Goal: Task Accomplishment & Management: Manage account settings

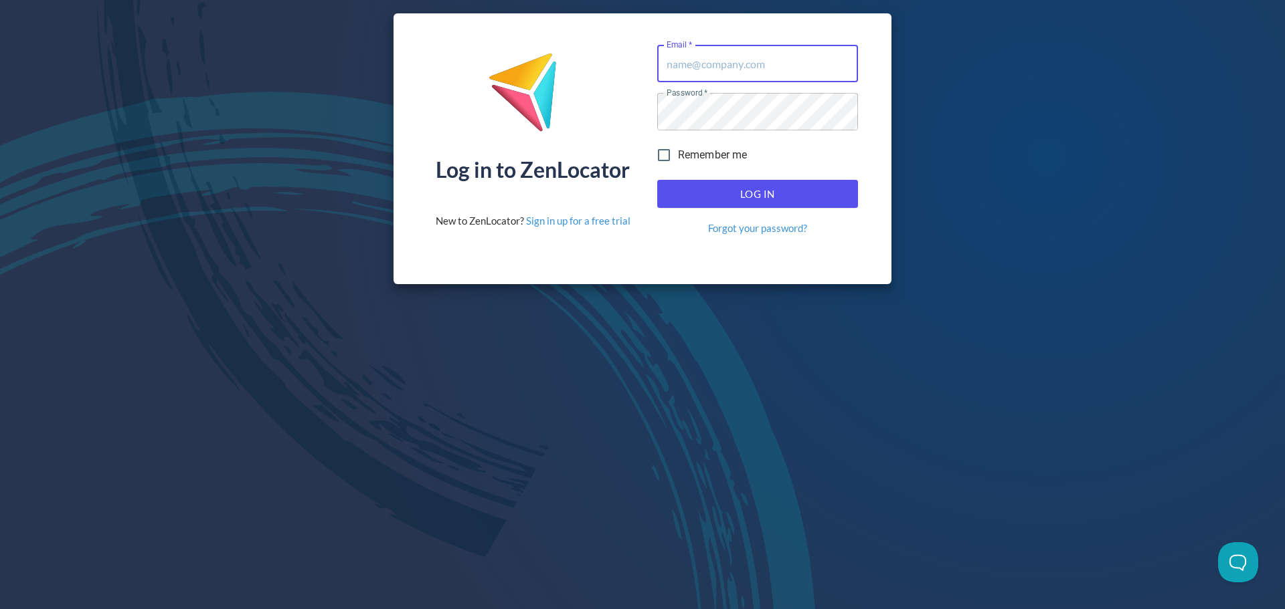
type input "[EMAIL_ADDRESS][DOMAIN_NAME]"
click at [775, 199] on span "Log In" at bounding box center [757, 193] width 171 height 17
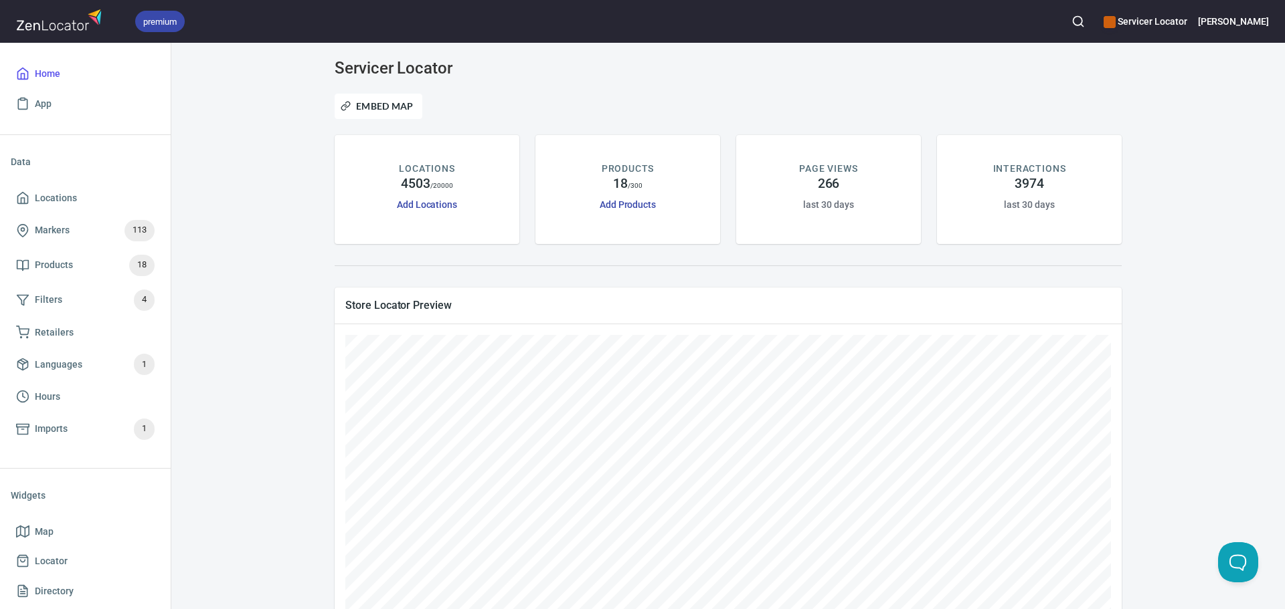
click at [1082, 21] on circle "button" at bounding box center [1077, 21] width 9 height 9
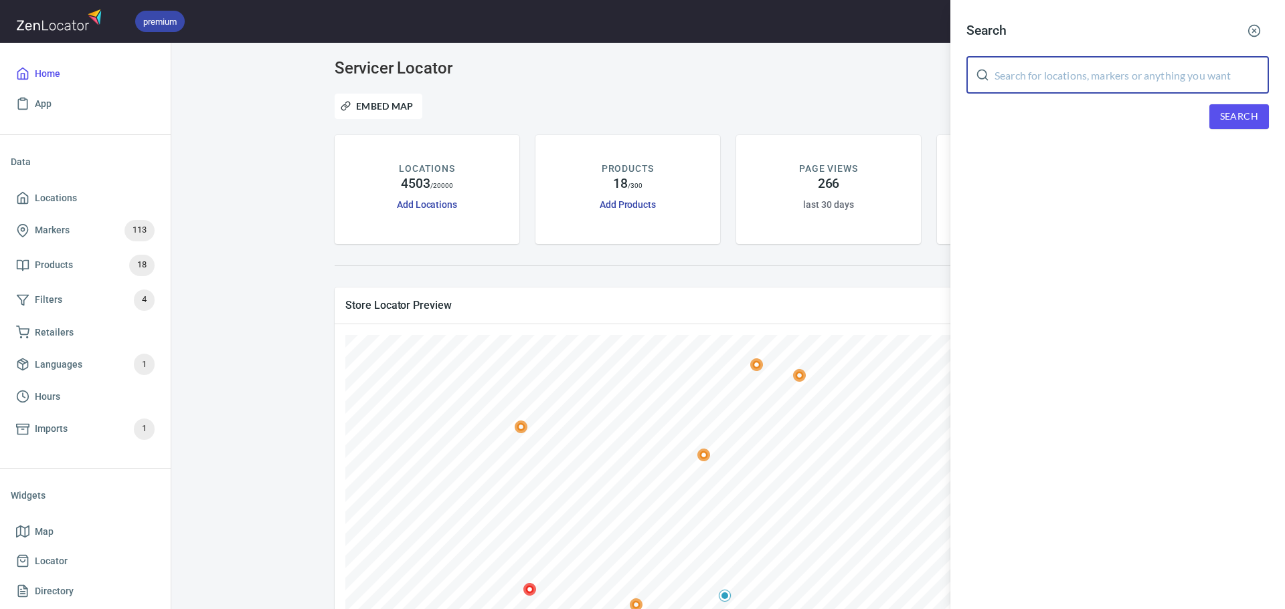
click at [1073, 73] on input "text" at bounding box center [1131, 74] width 274 height 37
type input "JIC"
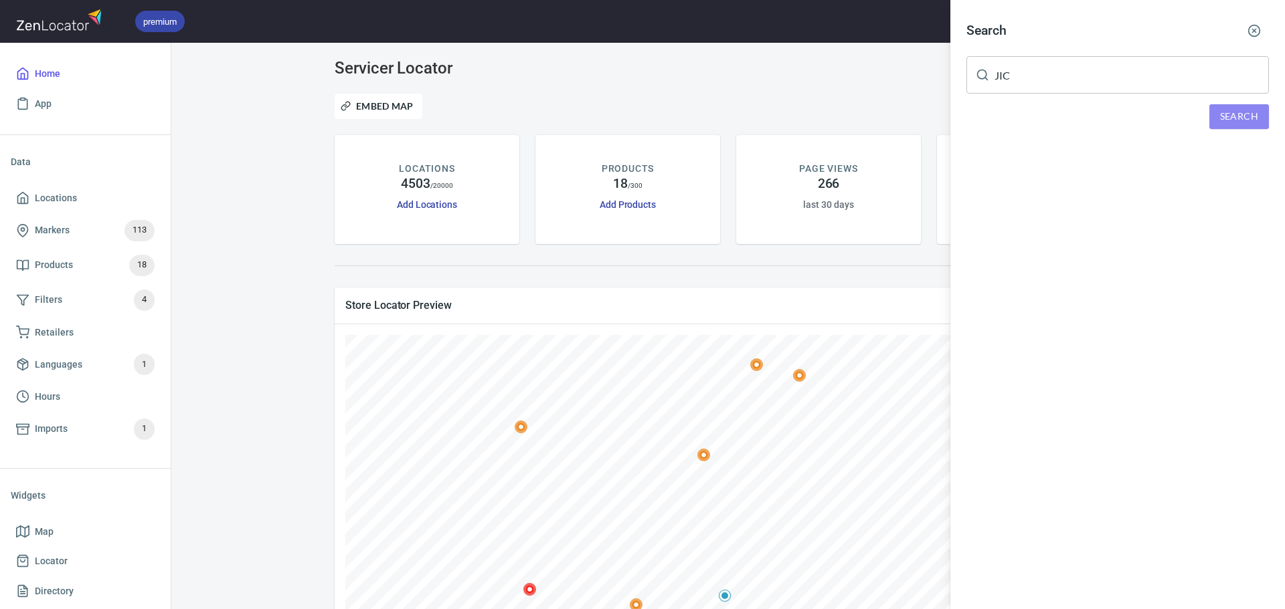
click at [1240, 115] on span "Search" at bounding box center [1239, 116] width 38 height 17
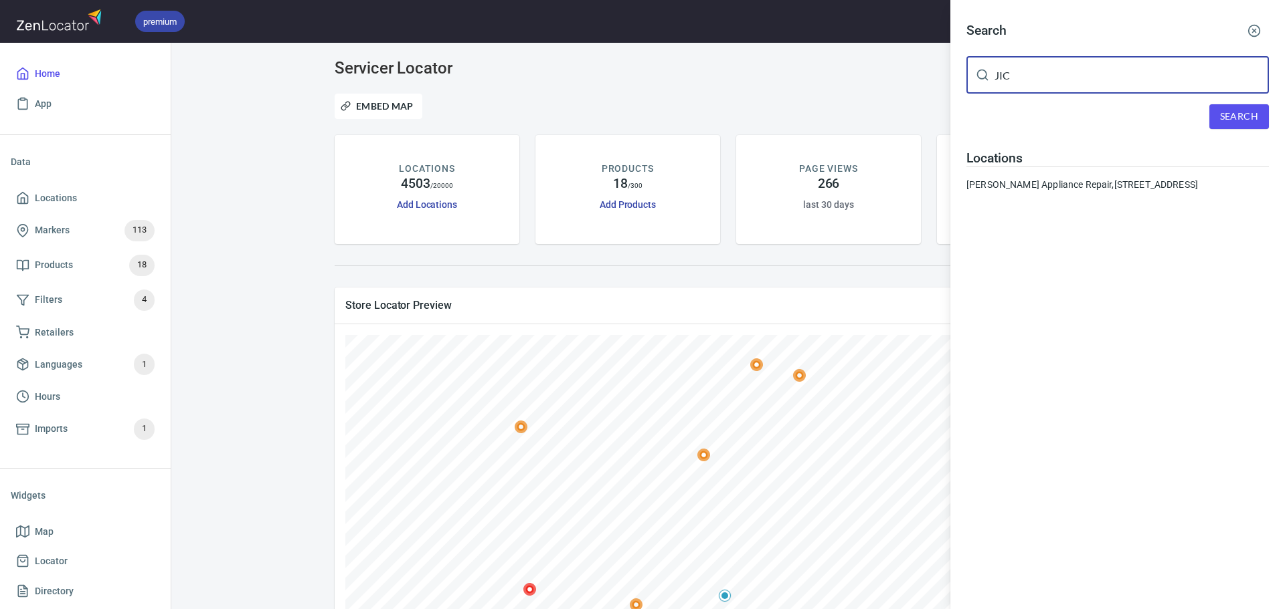
drag, startPoint x: 1030, startPoint y: 83, endPoint x: 986, endPoint y: 82, distance: 43.5
click at [986, 82] on div "JIC ​" at bounding box center [1117, 74] width 302 height 37
click at [292, 285] on div at bounding box center [642, 304] width 1285 height 609
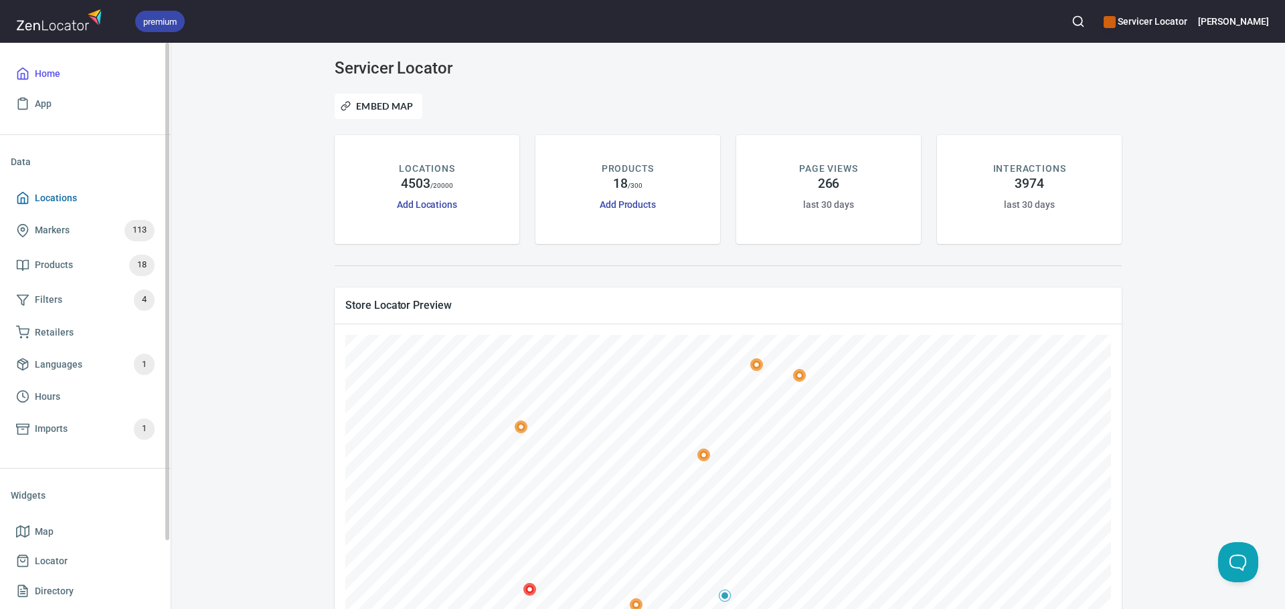
click at [62, 199] on span "Locations" at bounding box center [56, 198] width 42 height 17
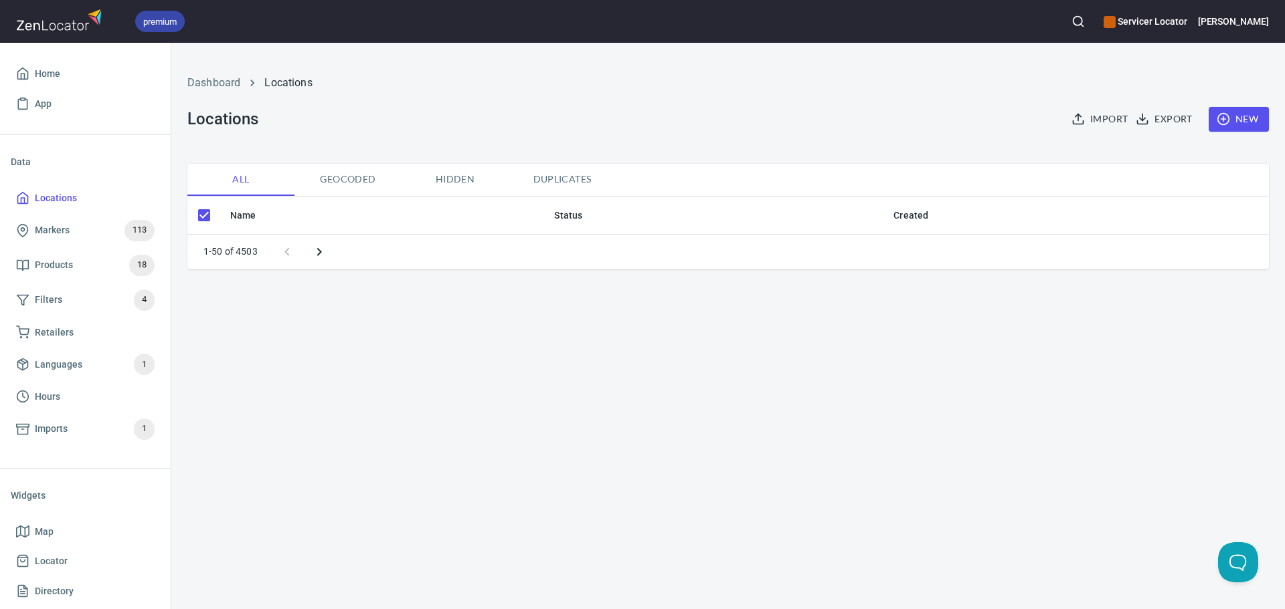
checkbox input "false"
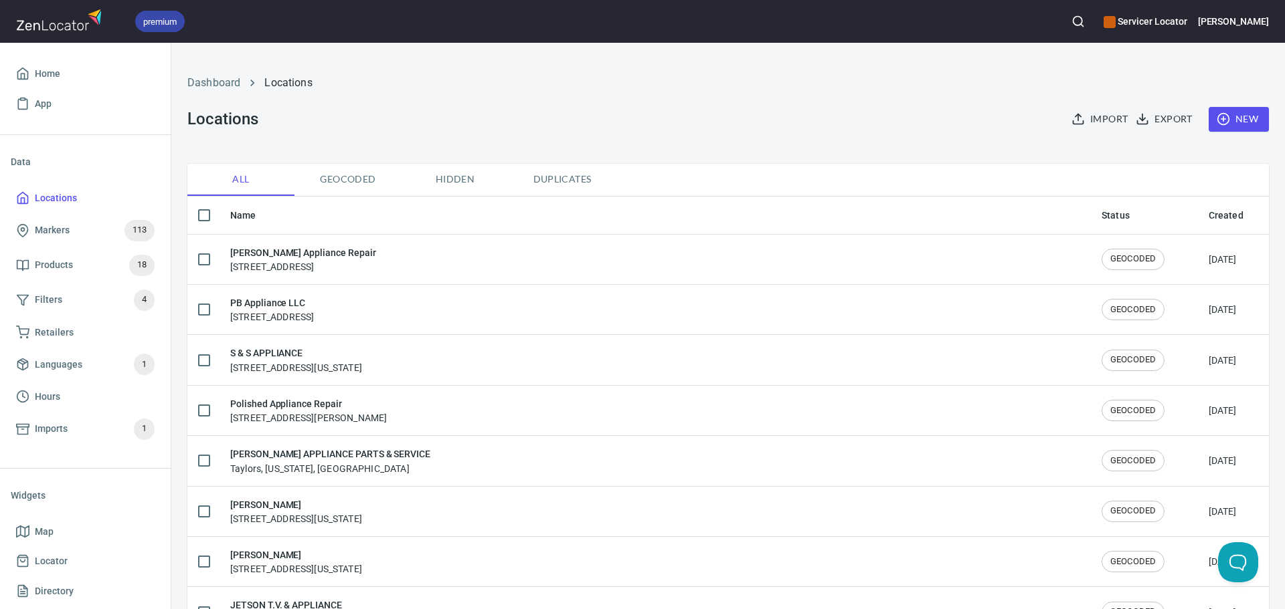
click at [1232, 122] on span "New" at bounding box center [1238, 119] width 39 height 17
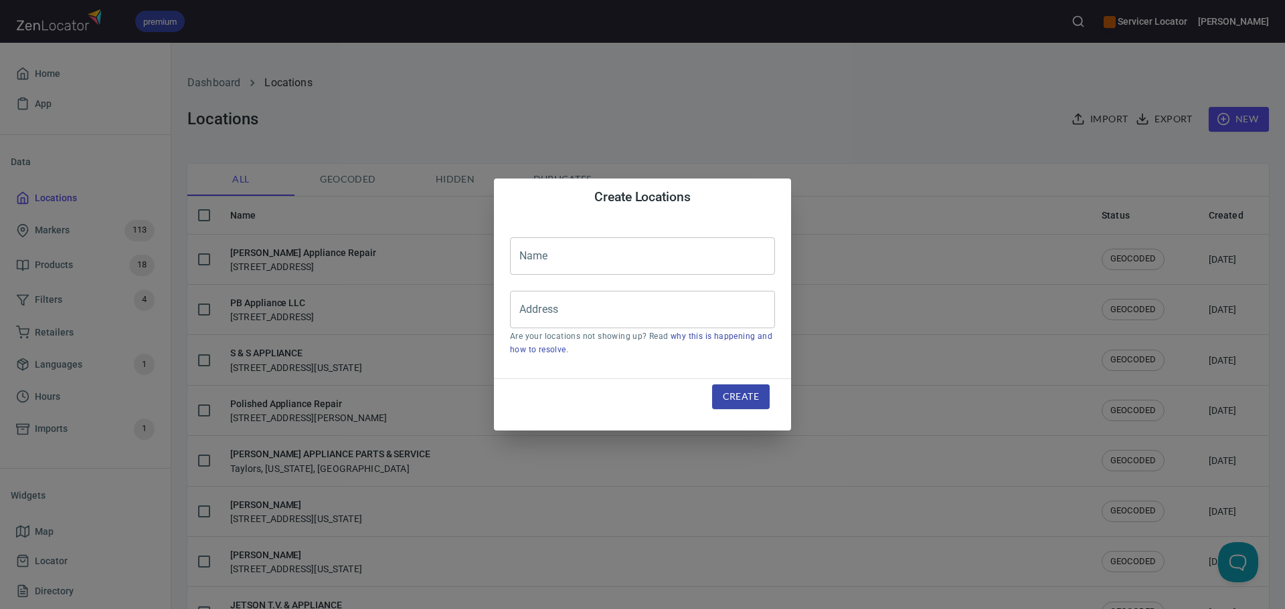
click at [616, 268] on input "text" at bounding box center [642, 256] width 265 height 37
type input "JIC Appliance Care LLC"
click at [551, 305] on input "Address" at bounding box center [632, 309] width 233 height 25
paste input "[STREET_ADDRESS],"
click at [640, 349] on li "[STREET_ADDRESS][US_STATE]" at bounding box center [642, 349] width 265 height 24
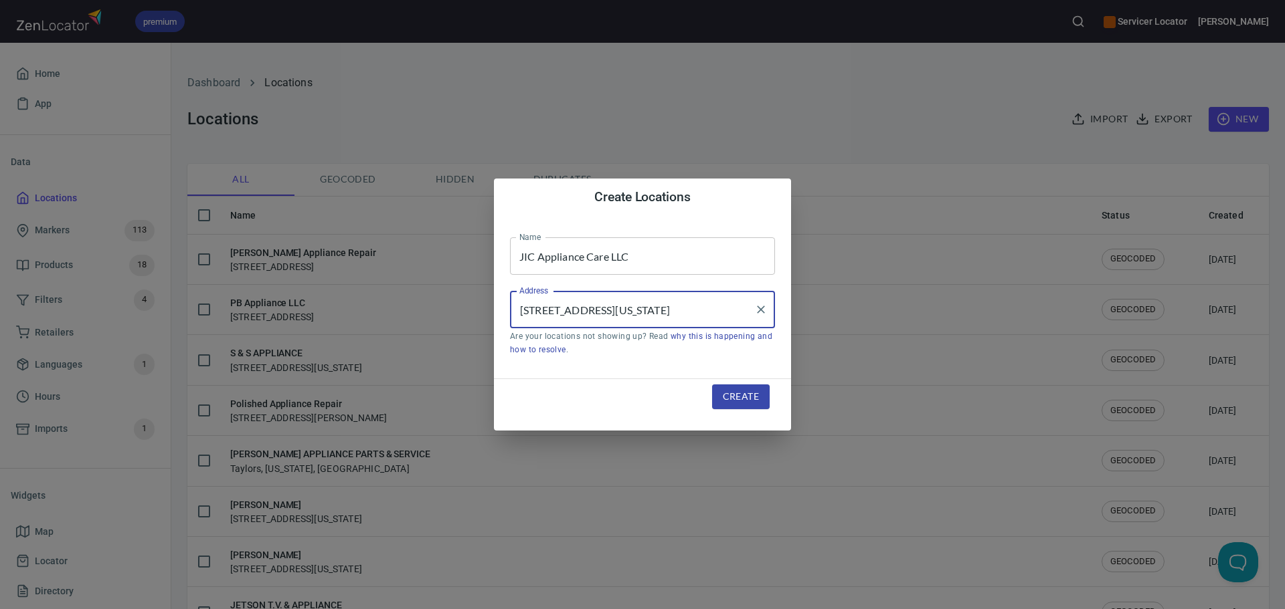
type input "[STREET_ADDRESS][US_STATE]"
click at [738, 396] on span "Create" at bounding box center [741, 397] width 36 height 17
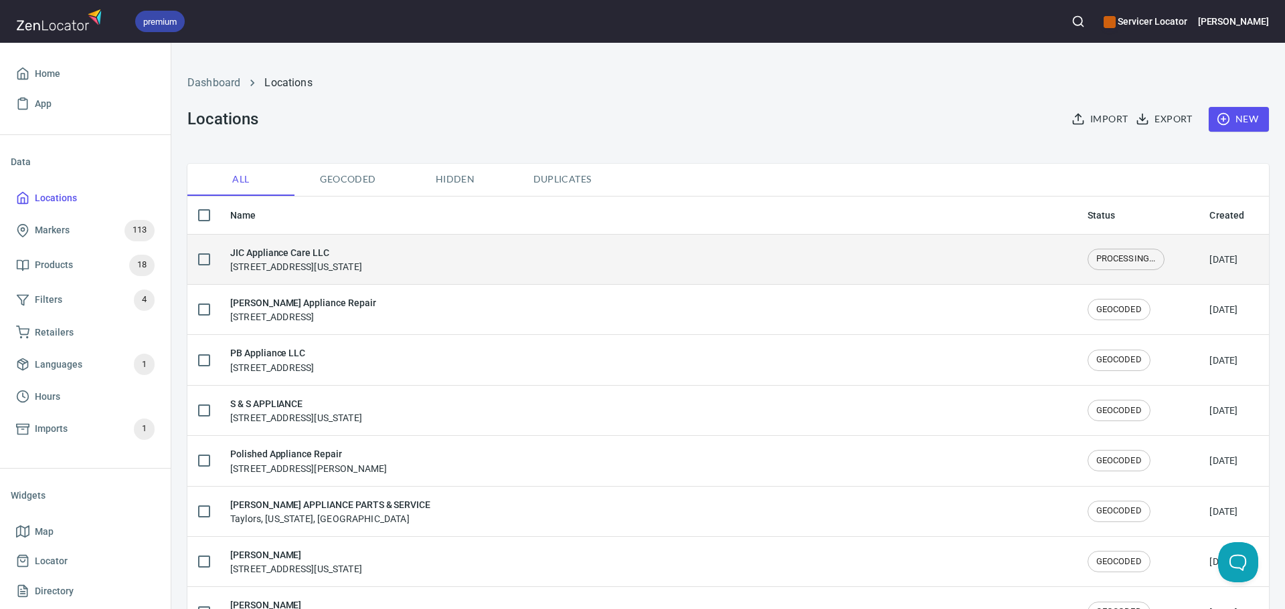
click at [319, 256] on h6 "JIC Appliance Care LLC" at bounding box center [296, 253] width 132 height 15
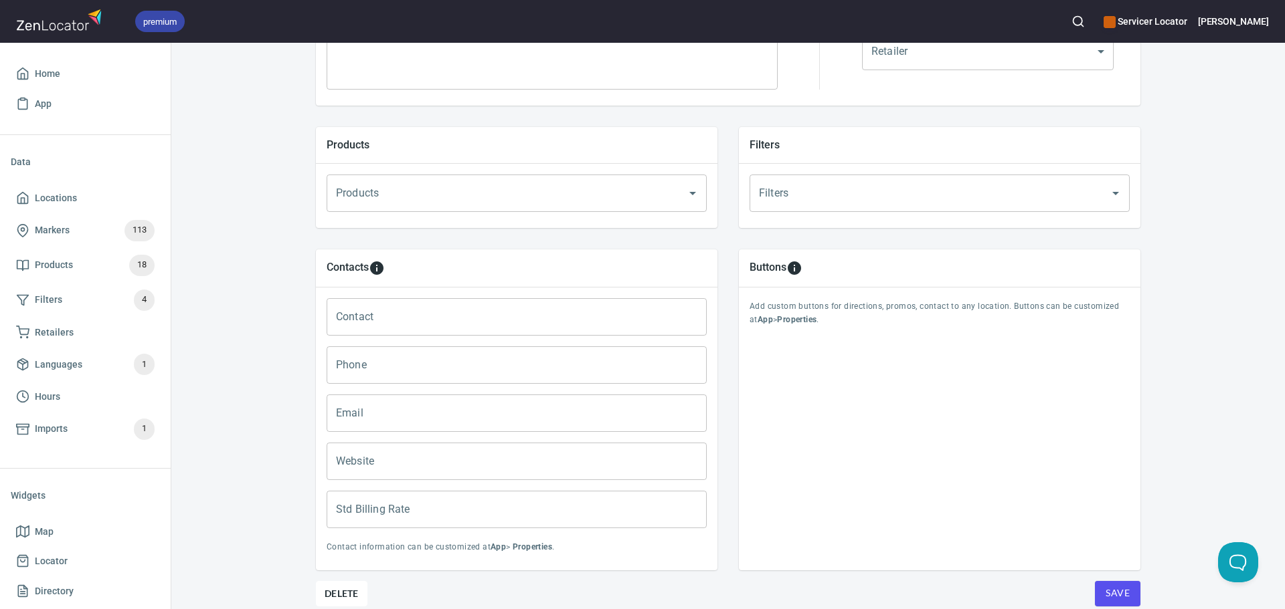
scroll to position [401, 0]
click at [383, 322] on input "Contact" at bounding box center [516, 316] width 380 height 37
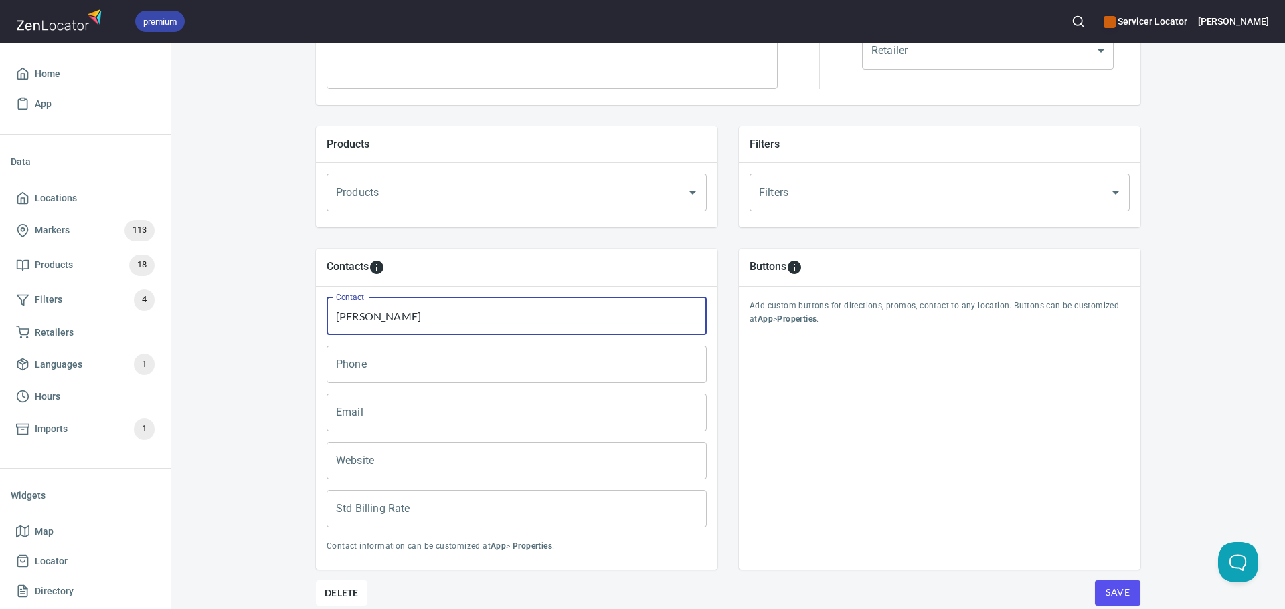
type input "[PERSON_NAME]"
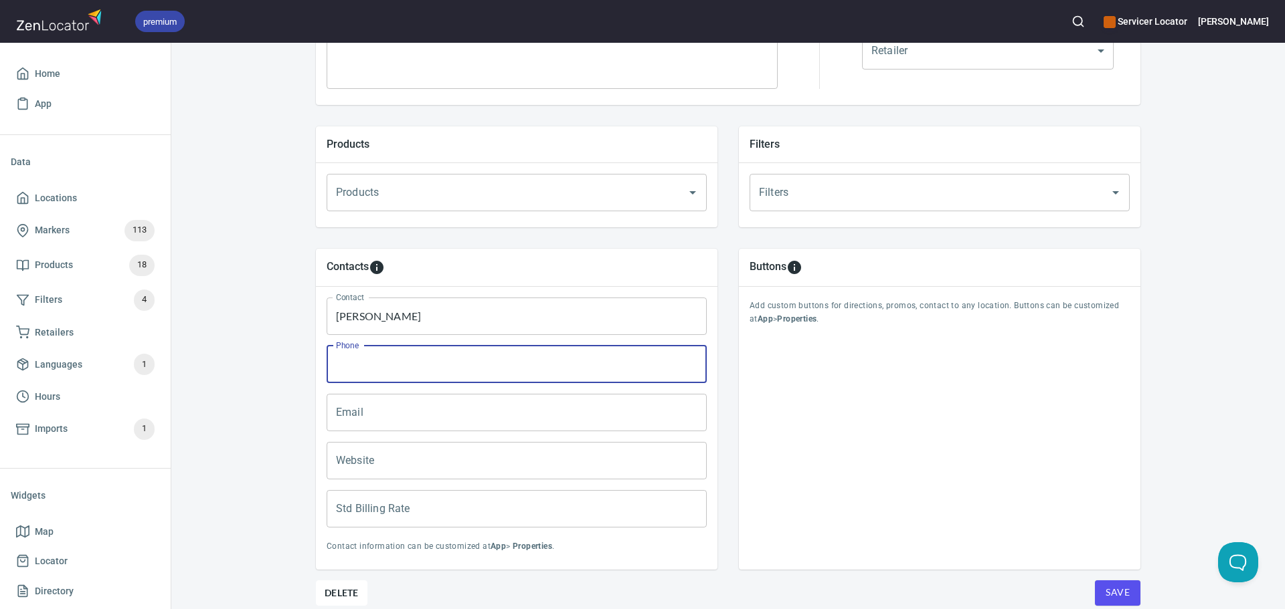
paste input "[PHONE_NUMBER]"
type input "[PHONE_NUMBER] - office"
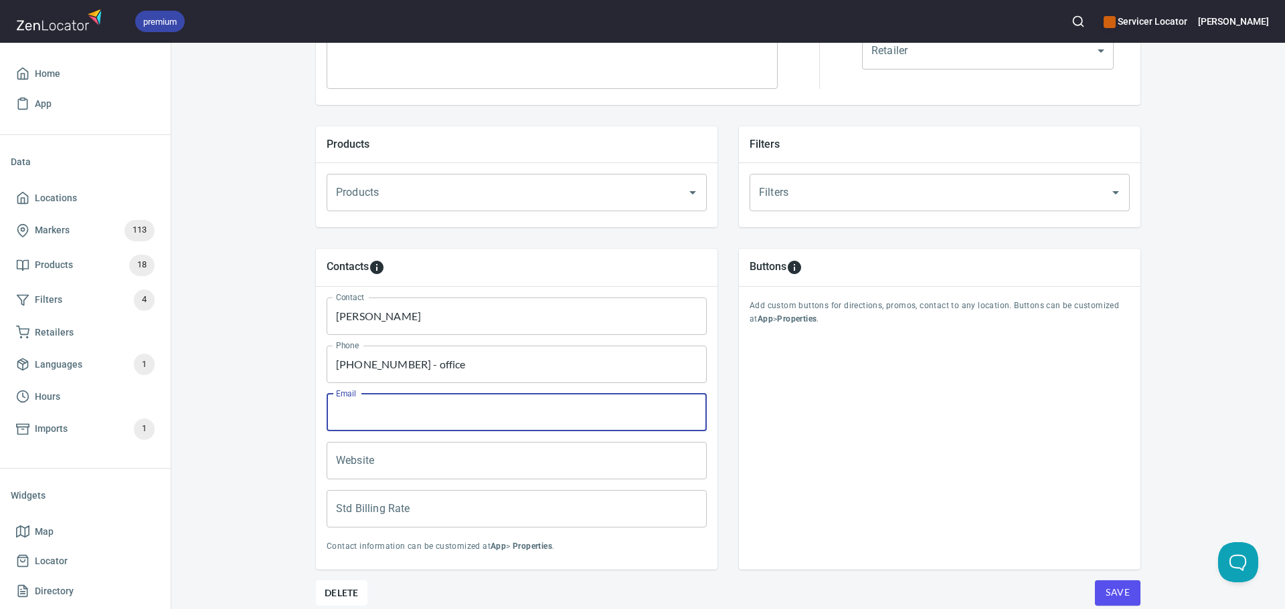
click at [431, 508] on input "Std Billing Rate" at bounding box center [516, 508] width 380 height 37
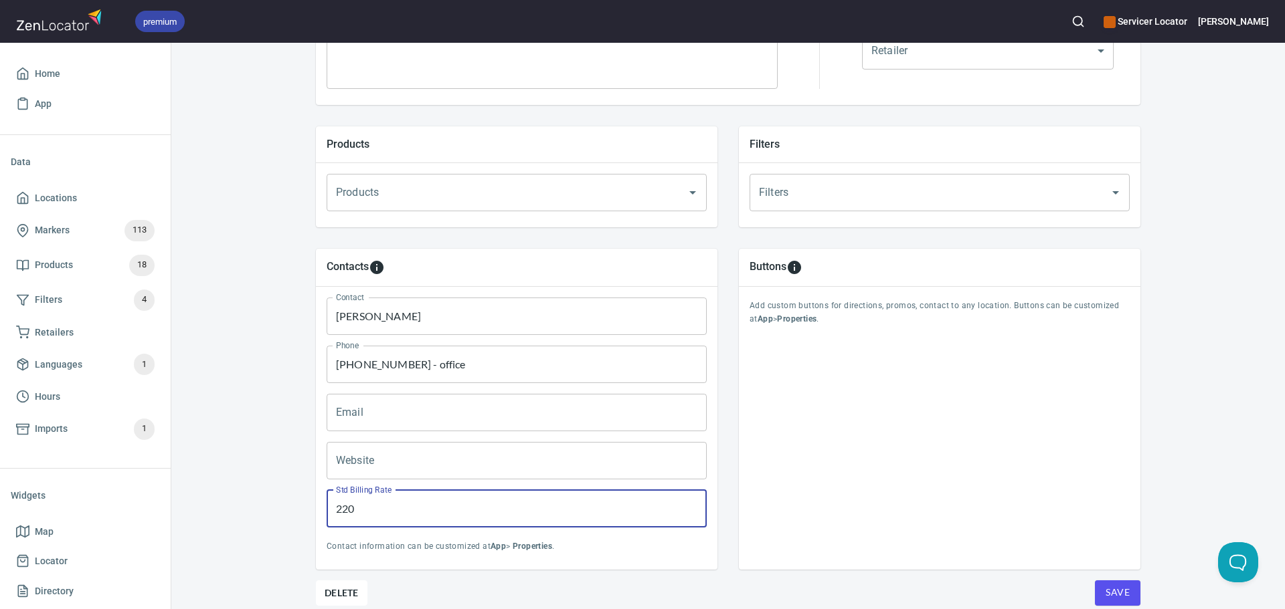
type input "220"
click at [248, 464] on div "Locations Location Details Location Details Properties Geocode Analytics Locati…" at bounding box center [727, 160] width 1113 height 1010
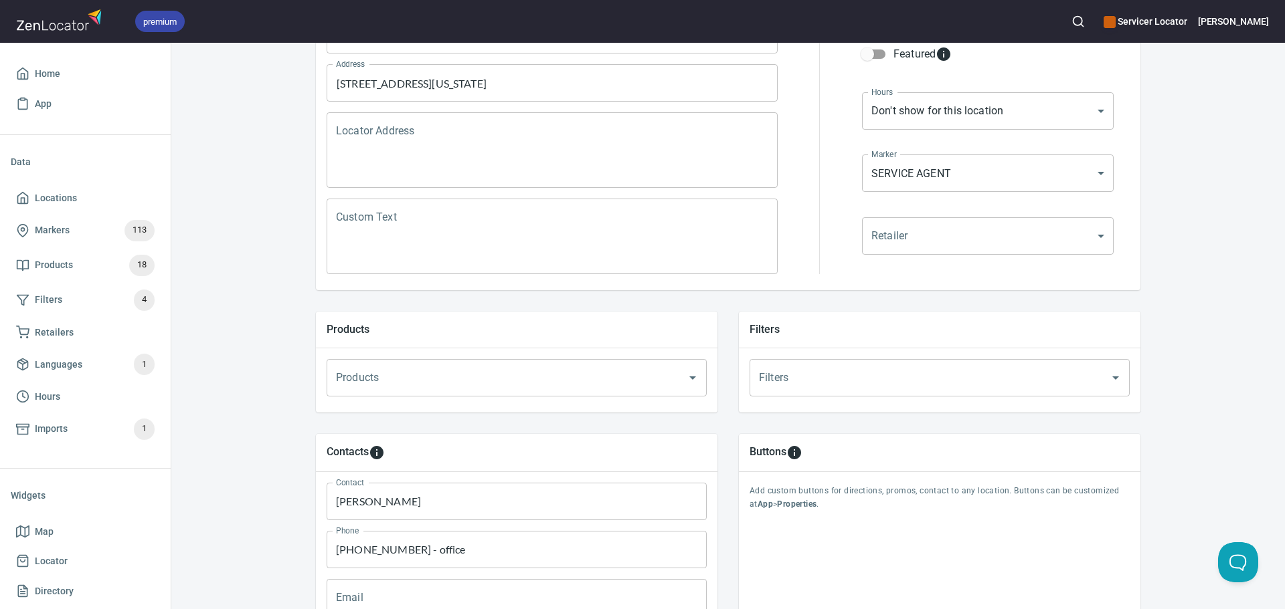
scroll to position [189, 0]
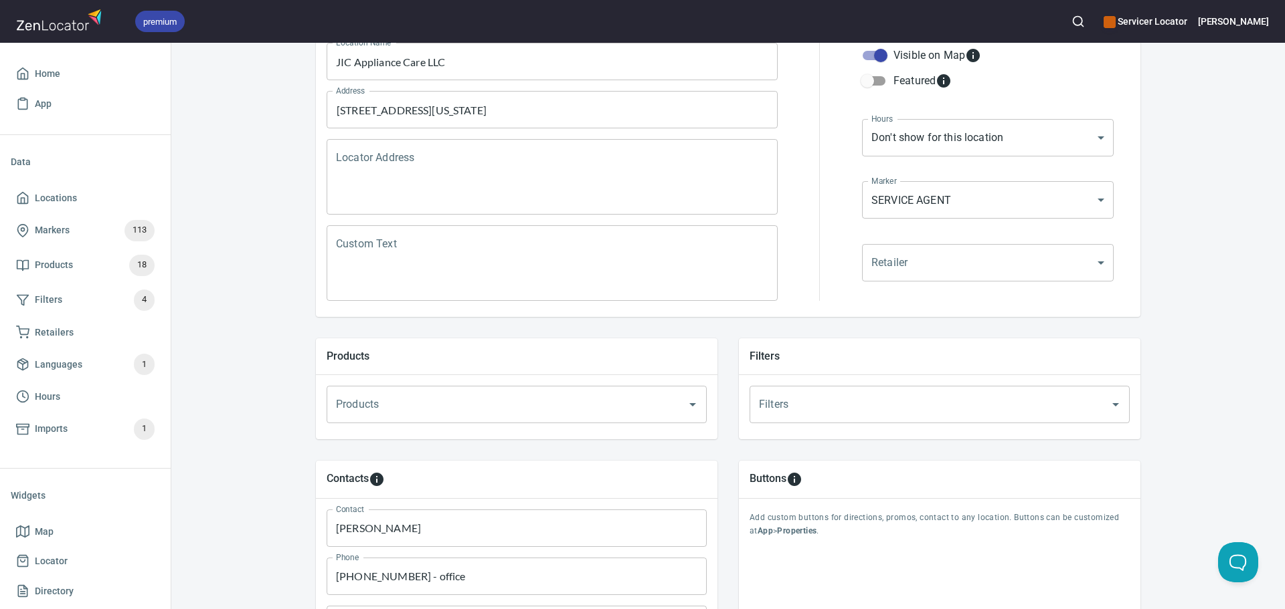
click at [375, 243] on textarea "Custom Text" at bounding box center [552, 263] width 432 height 51
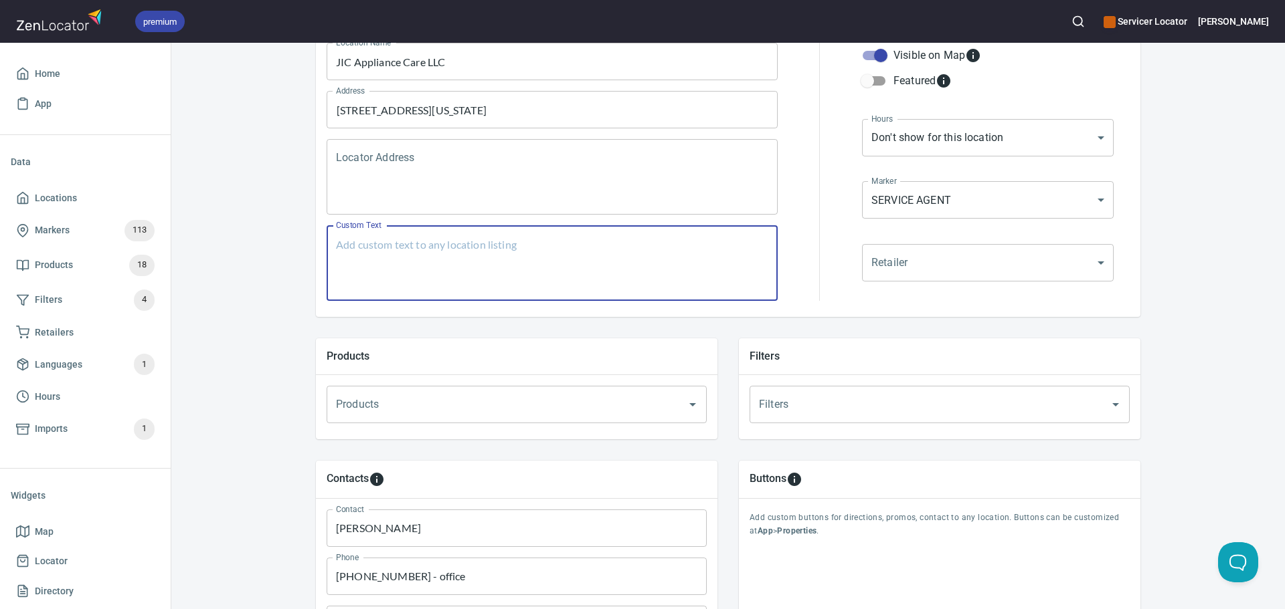
paste textarea "320$ no pre approval for second man [DEMOGRAPHIC_DATA].25$ per mi over 30, no p…"
click at [336, 242] on textarea "320$ no pre approval for second man [DEMOGRAPHIC_DATA].25$ per mi over 30, no p…" at bounding box center [552, 263] width 432 height 51
click at [360, 242] on textarea "320$ no pre approval for second man [DEMOGRAPHIC_DATA].25$ per mi over 30, no p…" at bounding box center [552, 263] width 432 height 51
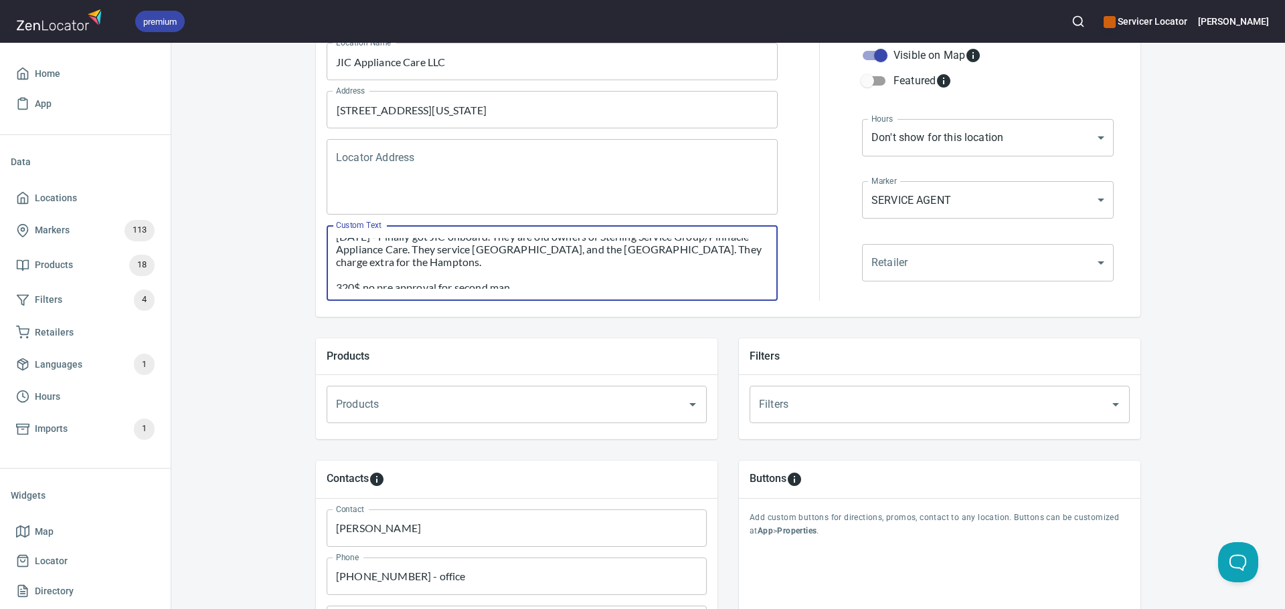
scroll to position [0, 0]
click at [493, 271] on textarea "[DATE] - Finally got JIC onboard. They are old owners of Sterling Service Group…" at bounding box center [552, 263] width 432 height 51
click at [450, 419] on div "Products" at bounding box center [516, 404] width 380 height 37
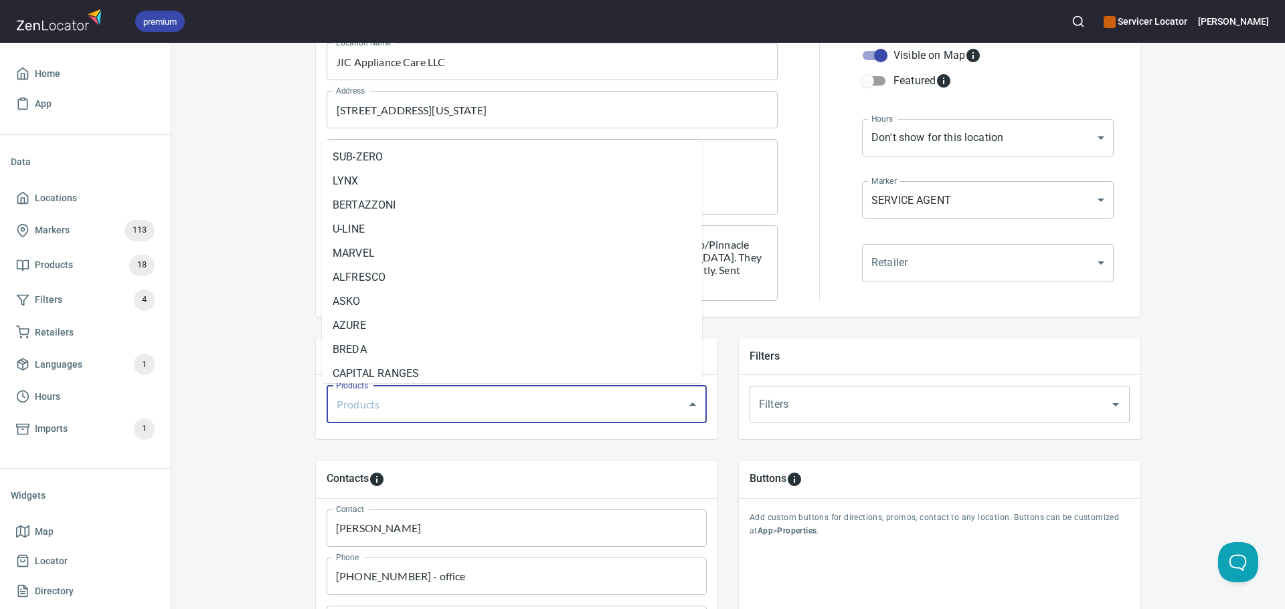
click at [444, 411] on input "Products" at bounding box center [498, 404] width 331 height 25
click at [392, 296] on li "ASKO" at bounding box center [512, 302] width 380 height 24
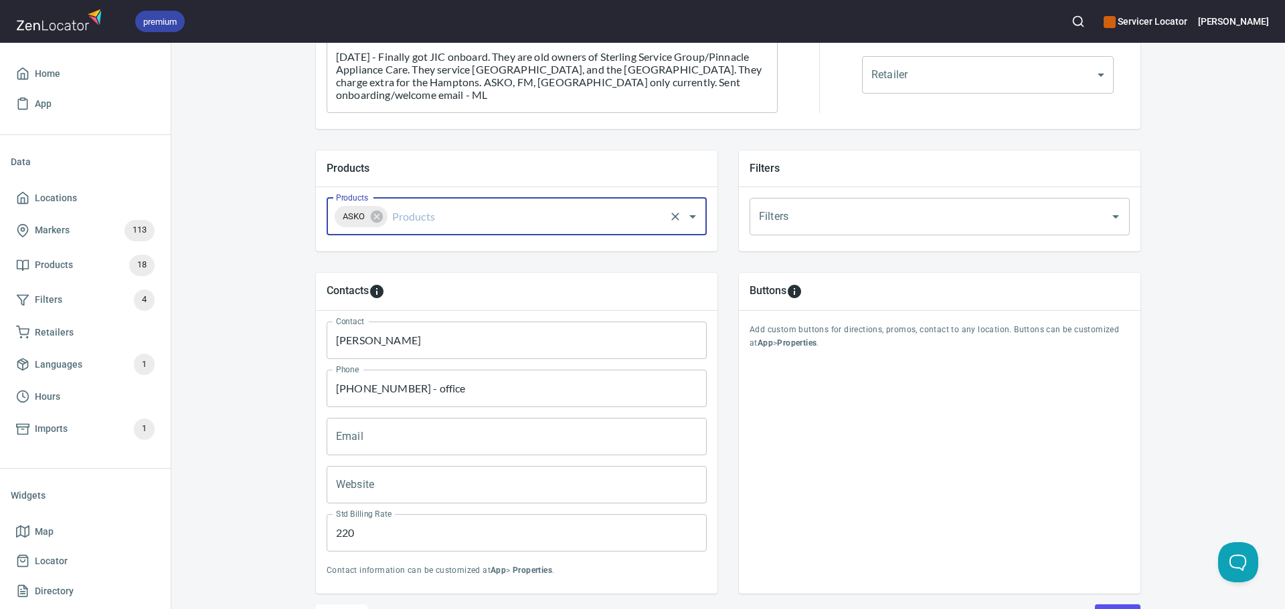
scroll to position [390, 0]
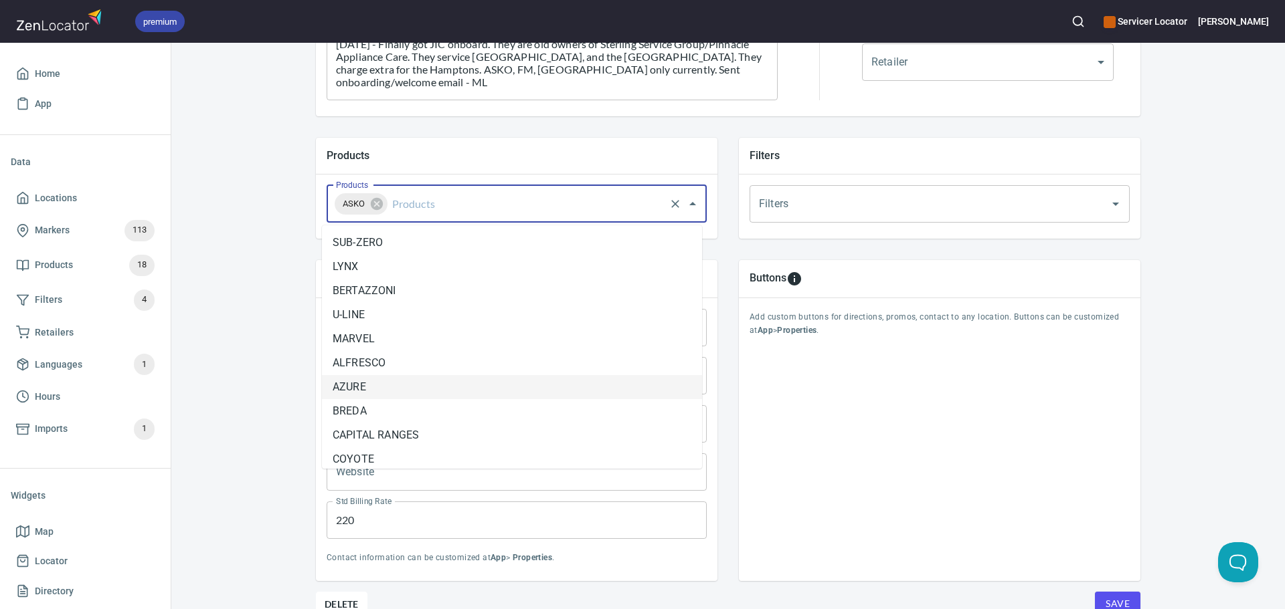
click at [451, 211] on input "Products" at bounding box center [526, 203] width 274 height 25
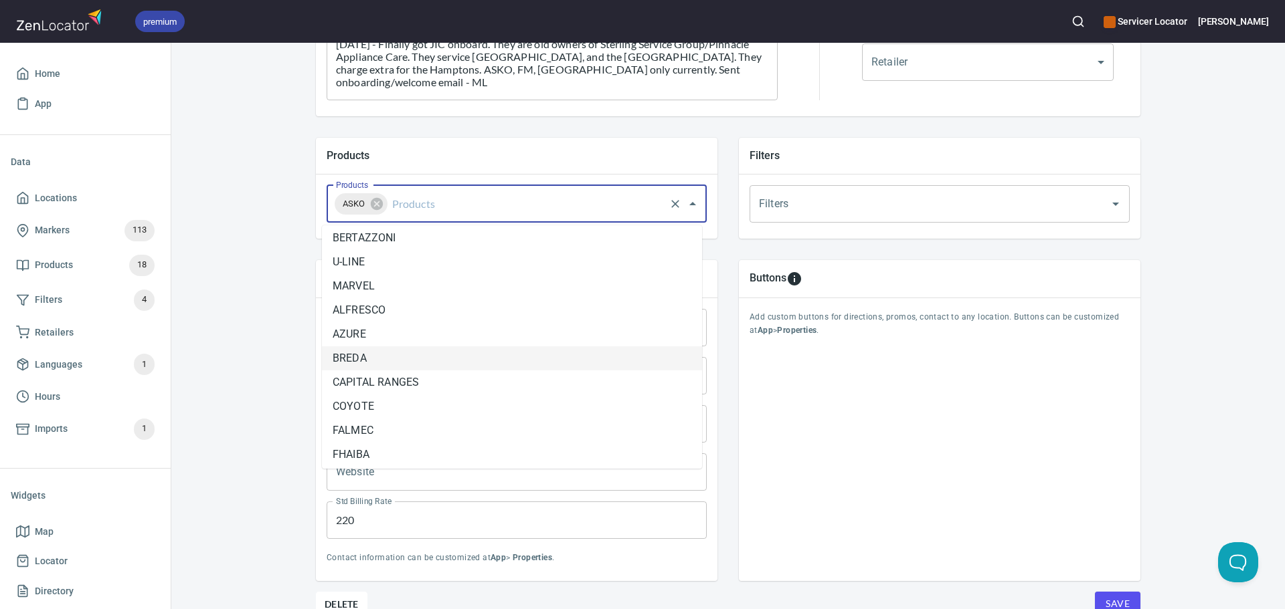
scroll to position [134, 0]
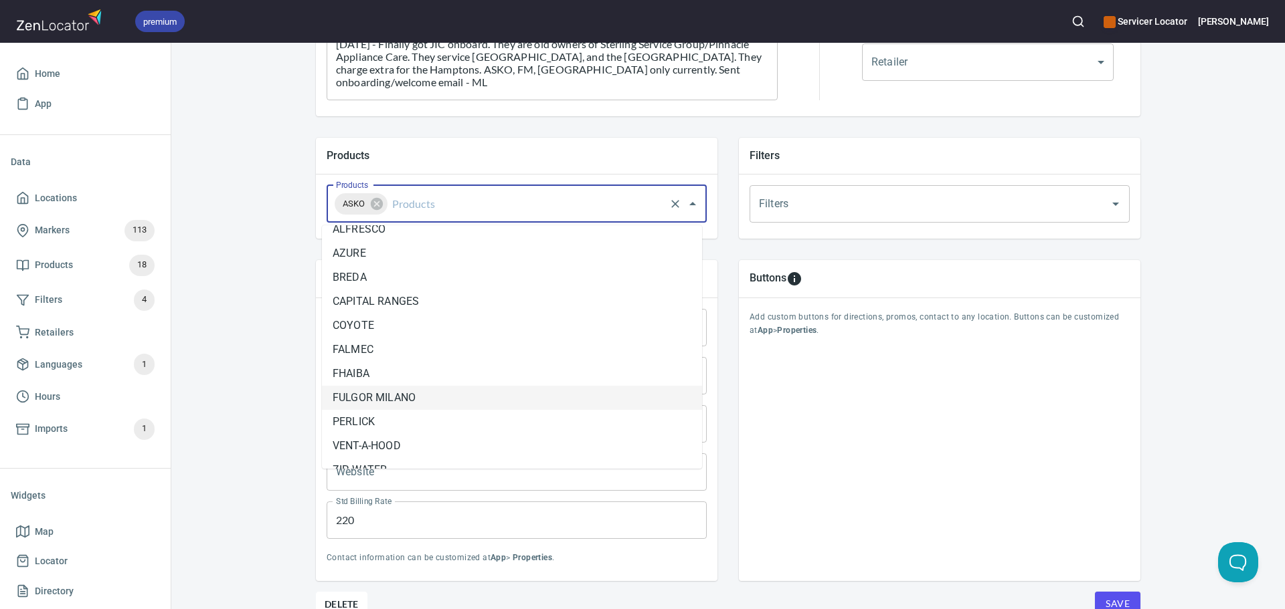
click at [448, 401] on li "FULGOR MILANO" at bounding box center [512, 398] width 380 height 24
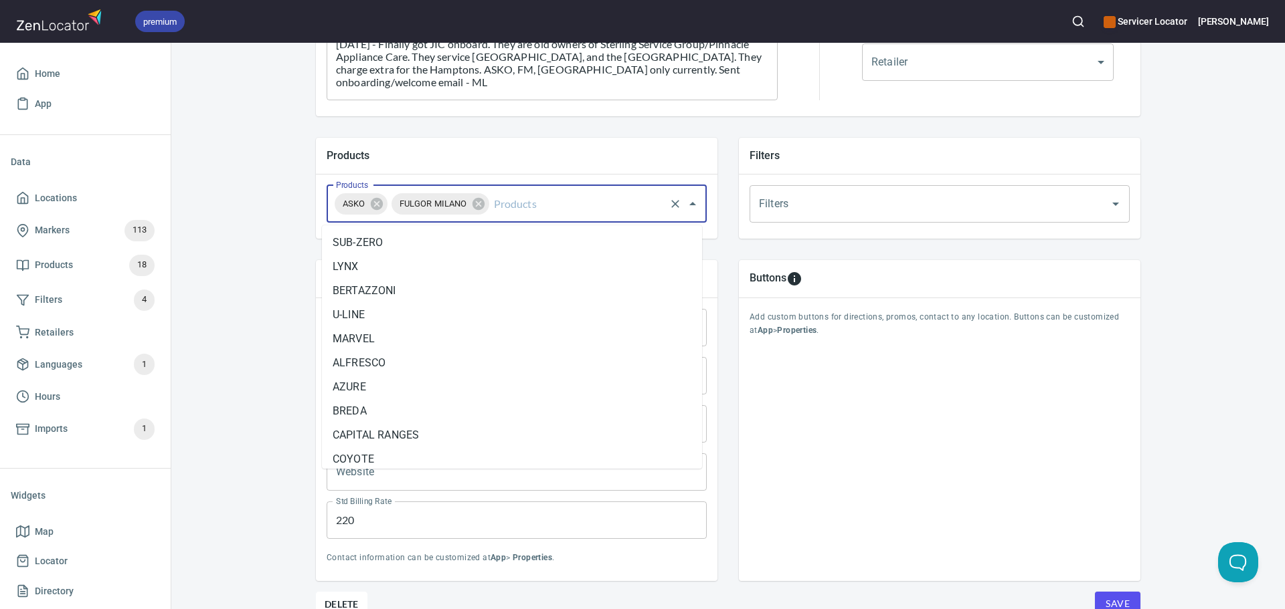
click at [514, 213] on input "Products" at bounding box center [577, 203] width 172 height 25
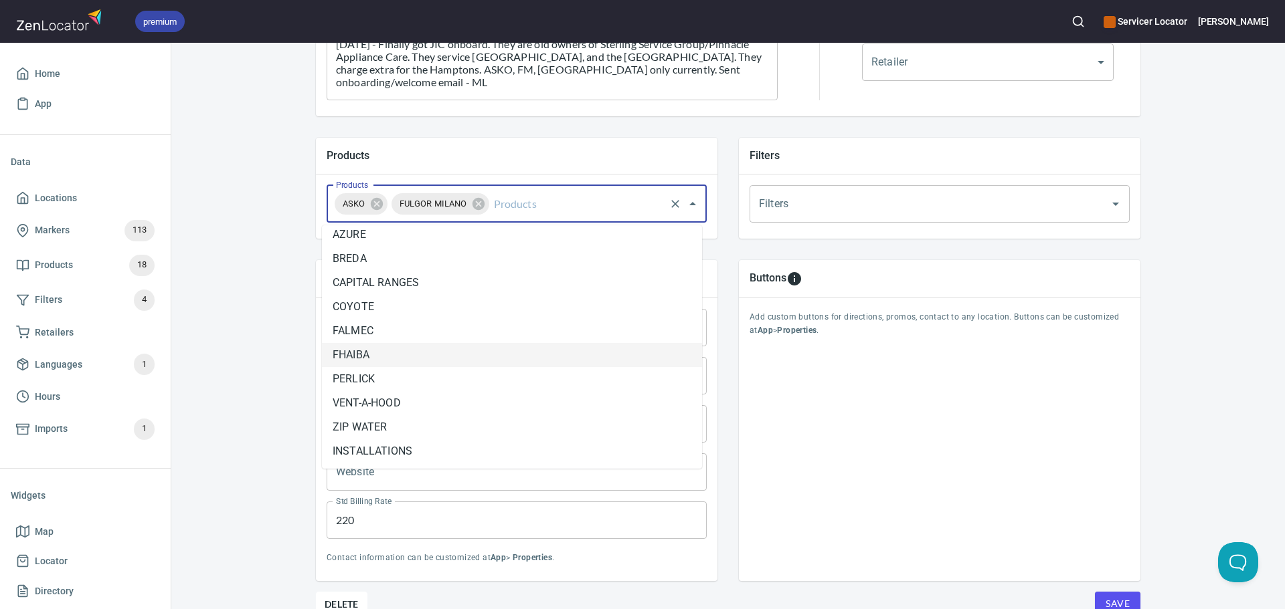
click at [457, 361] on li "FHAIBA" at bounding box center [512, 355] width 380 height 24
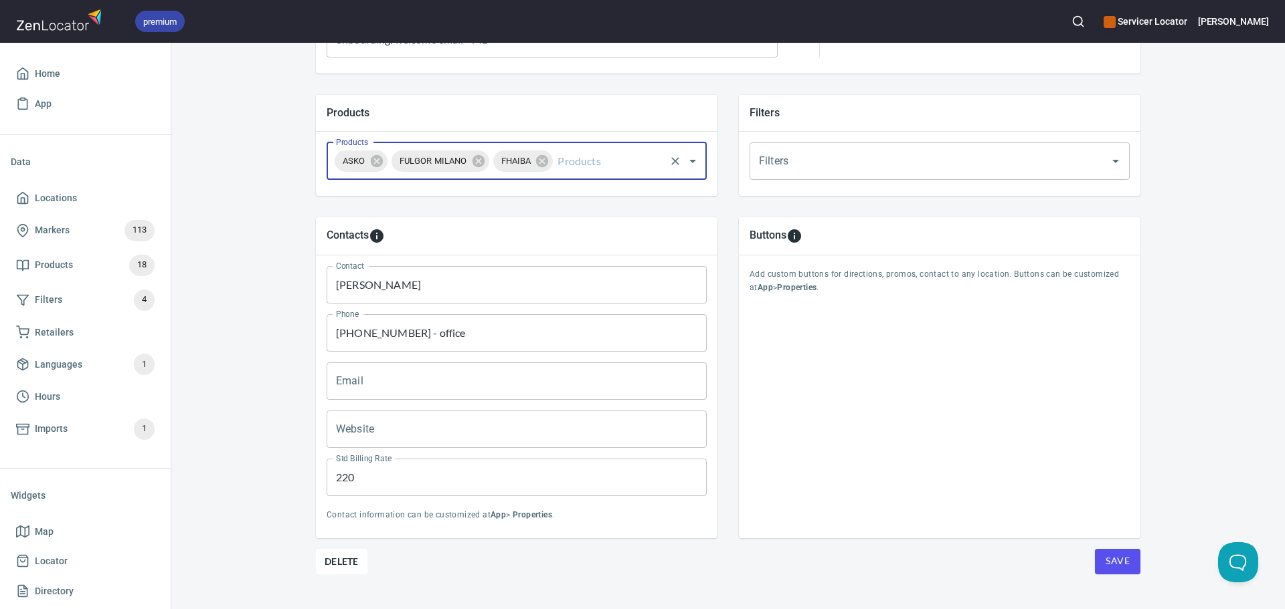
scroll to position [457, 0]
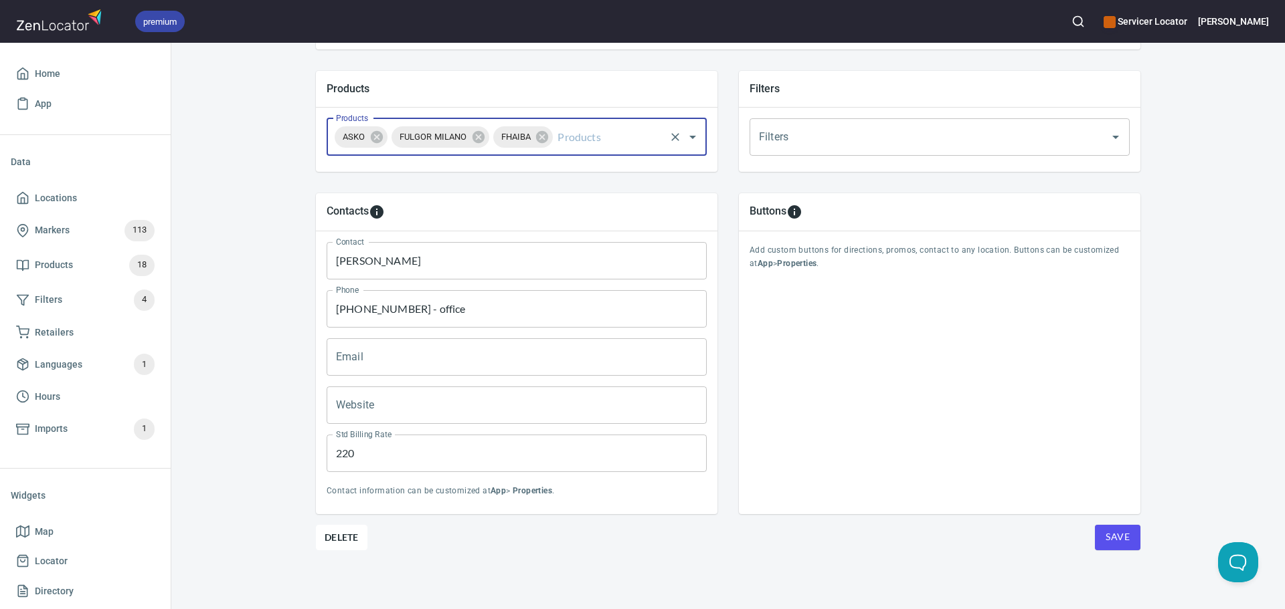
click at [1118, 547] on button "Save" at bounding box center [1117, 537] width 45 height 25
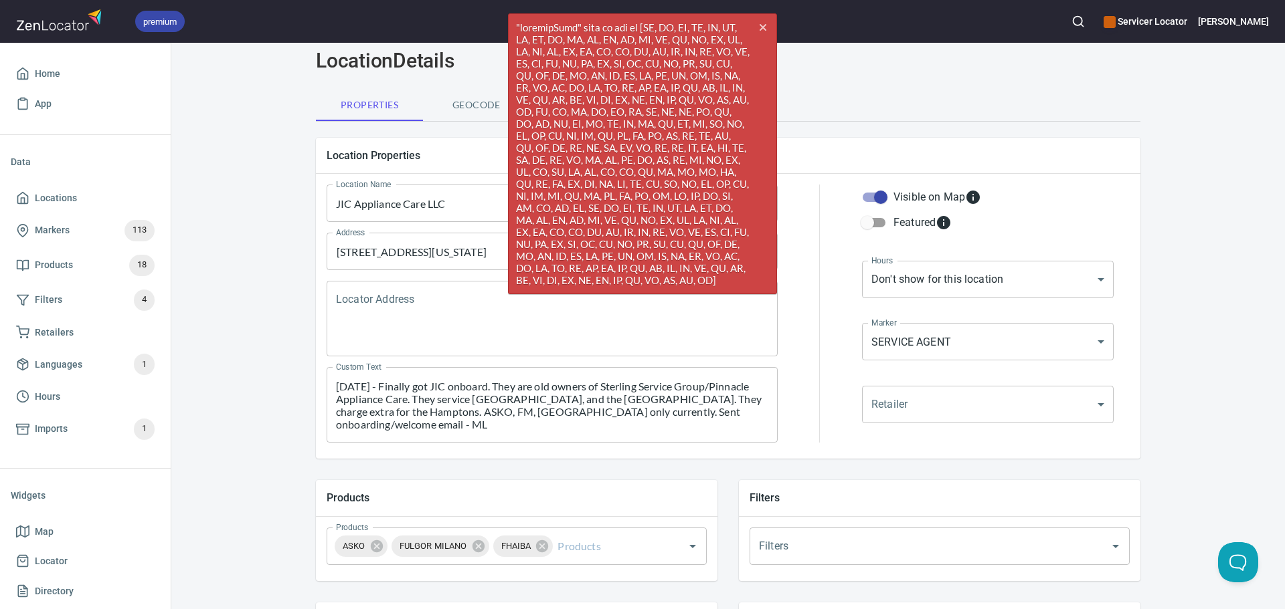
scroll to position [0, 0]
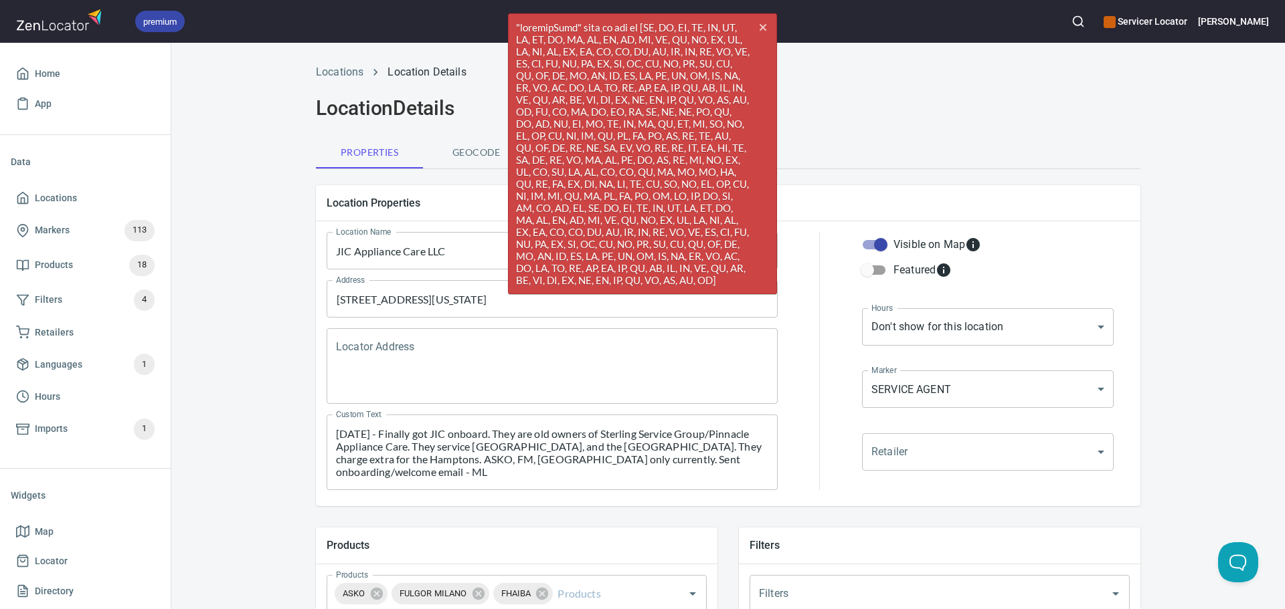
click at [235, 281] on div "Locations Location Details Location Details Properties Geocode Analytics Locati…" at bounding box center [727, 561] width 1113 height 1010
click at [767, 27] on icon "cross" at bounding box center [762, 27] width 11 height 11
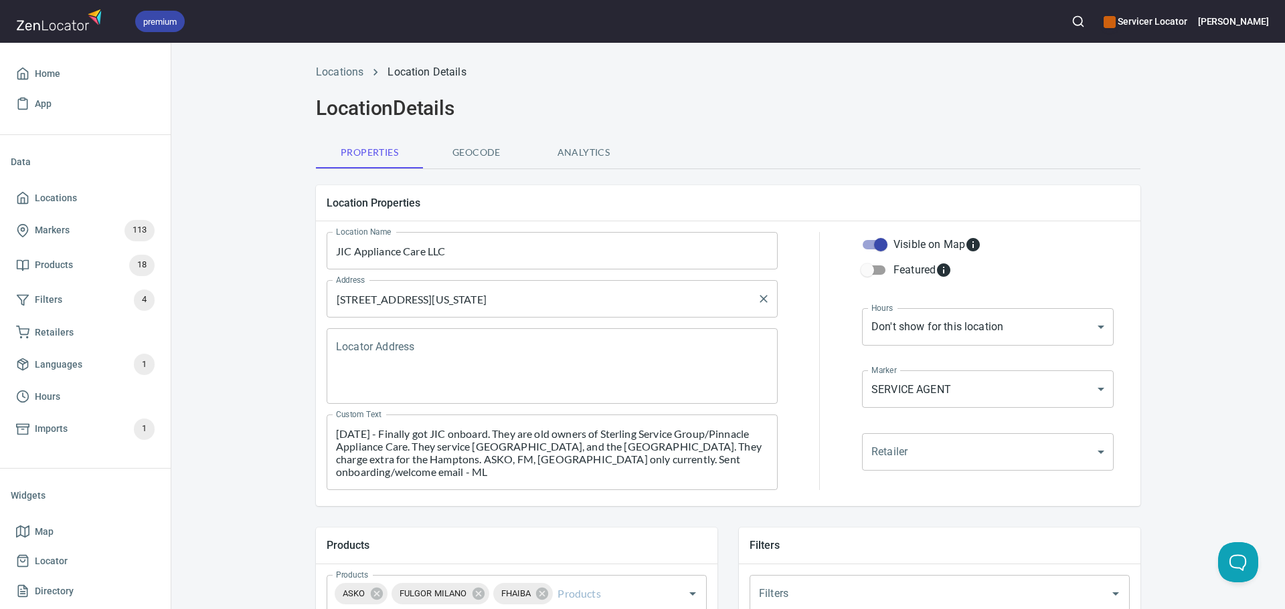
click at [626, 301] on input "[STREET_ADDRESS][US_STATE]" at bounding box center [542, 298] width 419 height 25
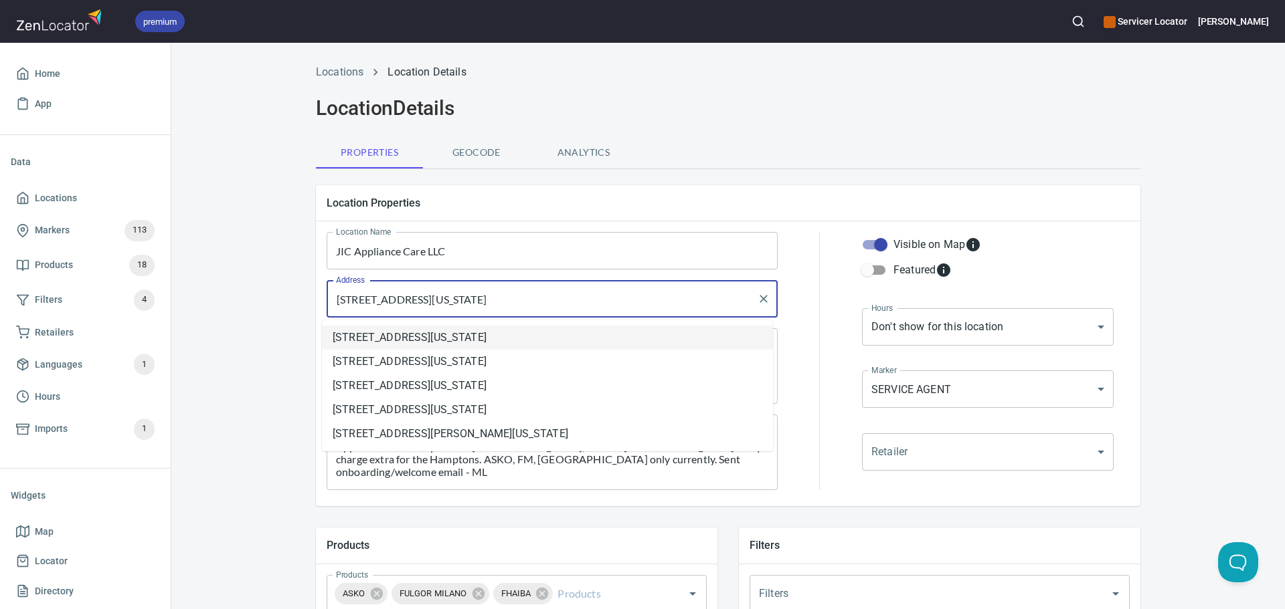
click at [535, 334] on li "[STREET_ADDRESS][US_STATE]" at bounding box center [547, 338] width 451 height 24
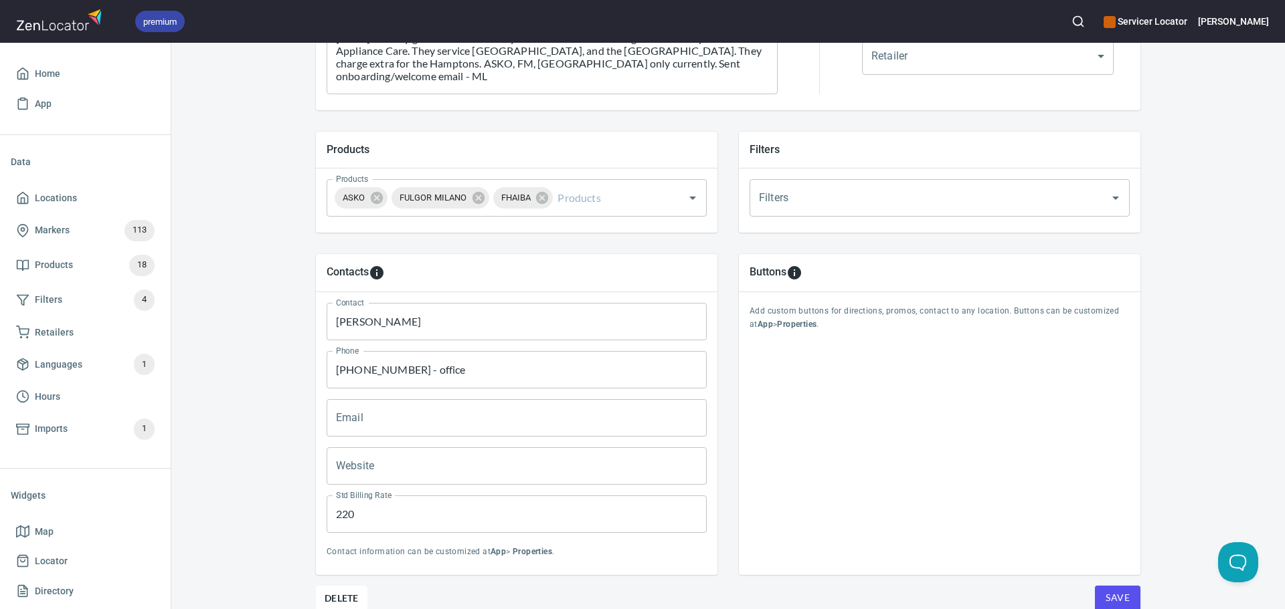
scroll to position [457, 0]
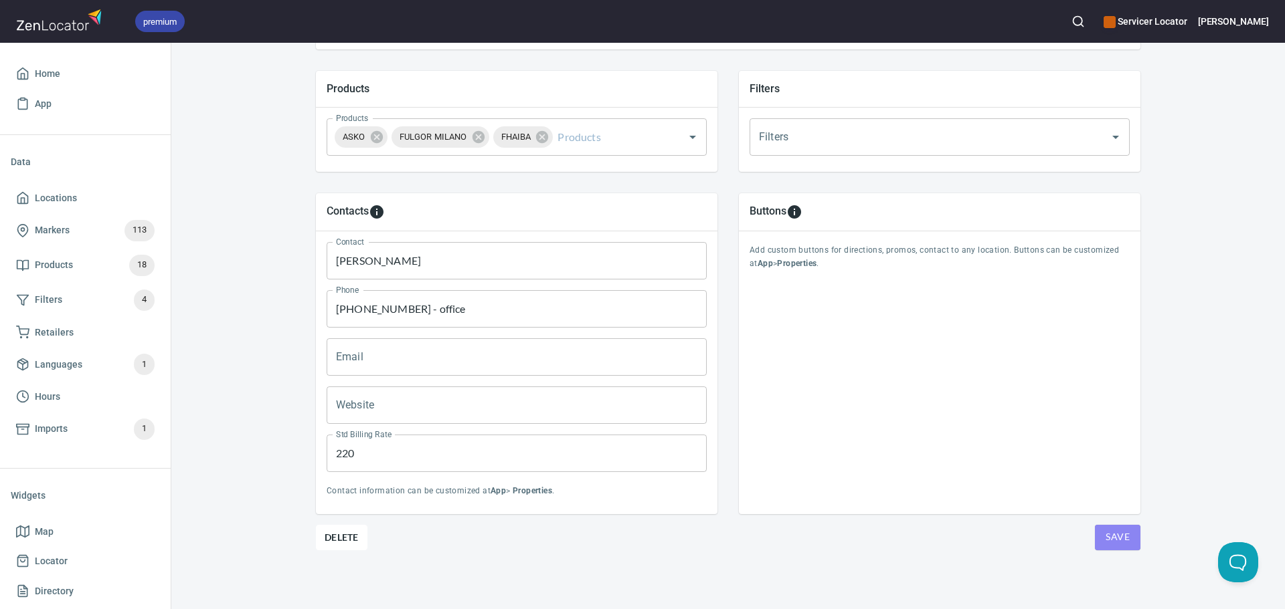
click at [1105, 533] on span "Save" at bounding box center [1117, 537] width 24 height 17
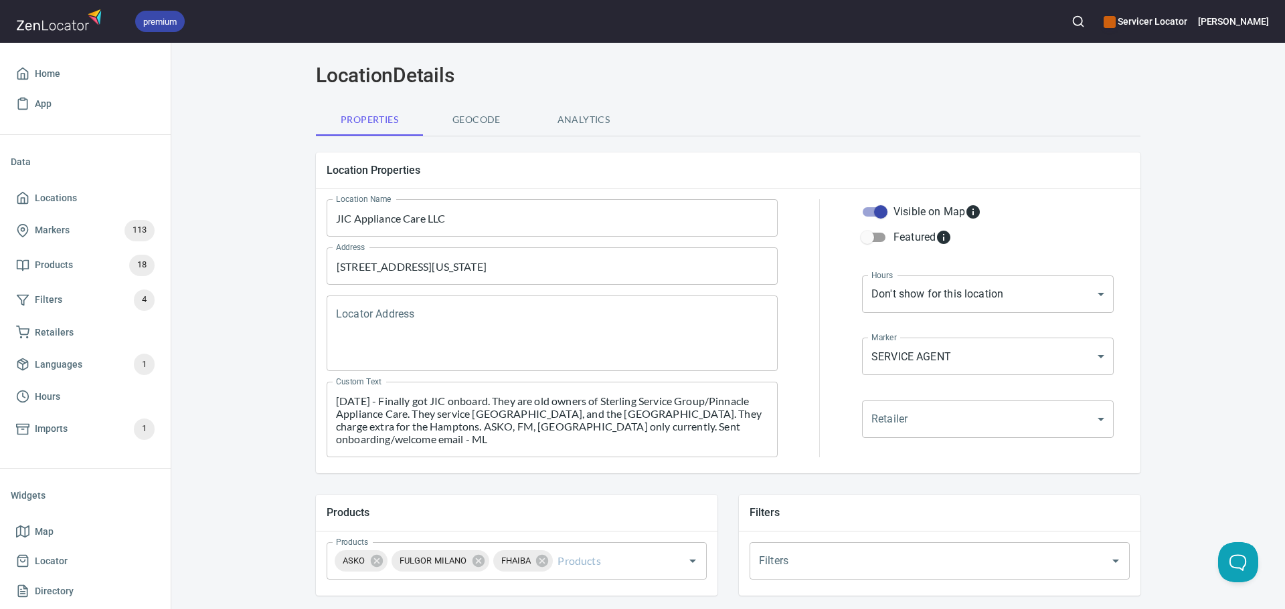
scroll to position [0, 0]
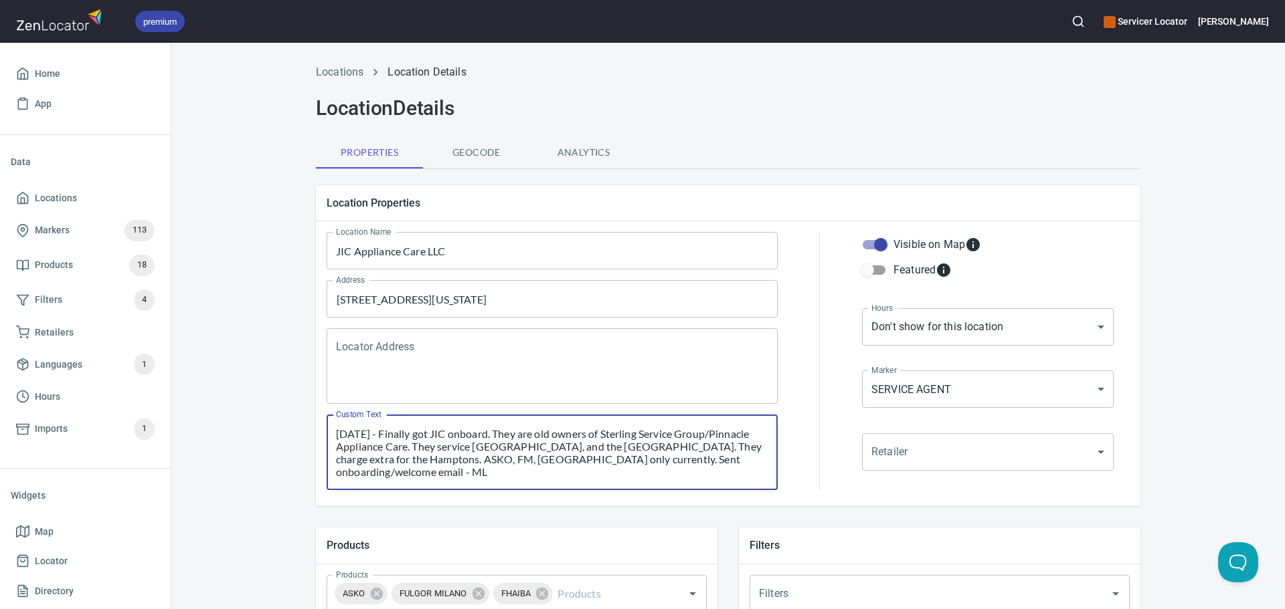
click at [523, 472] on textarea "[DATE] - Finally got JIC onboard. They are old owners of Sterling Service Group…" at bounding box center [552, 453] width 432 height 51
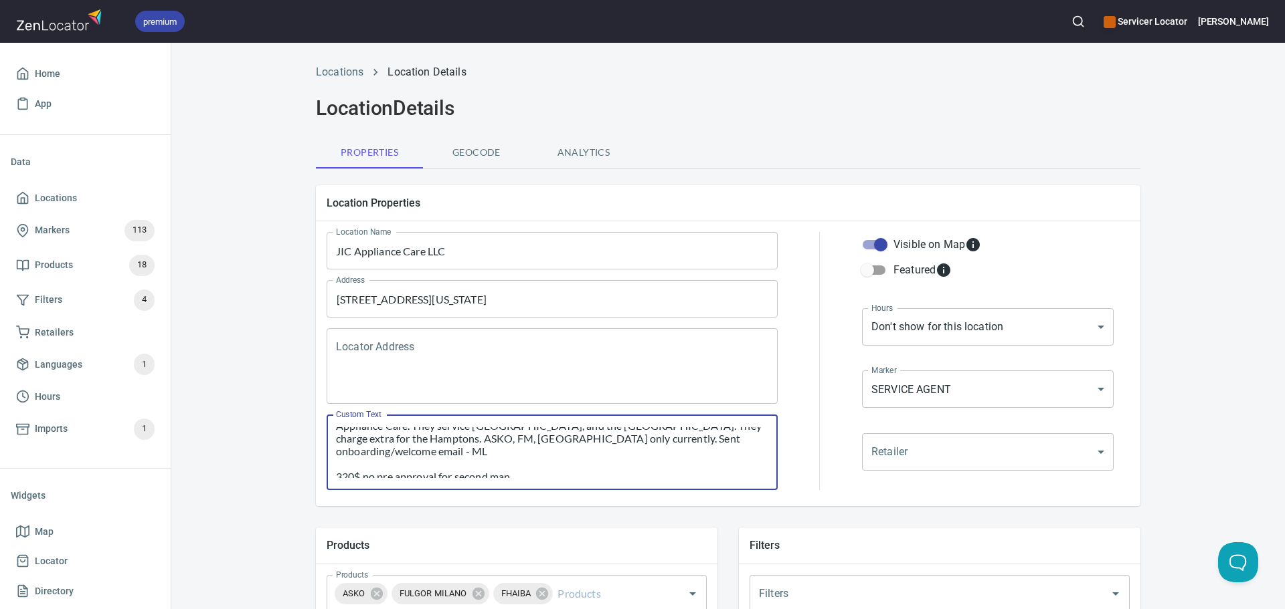
scroll to position [38, 0]
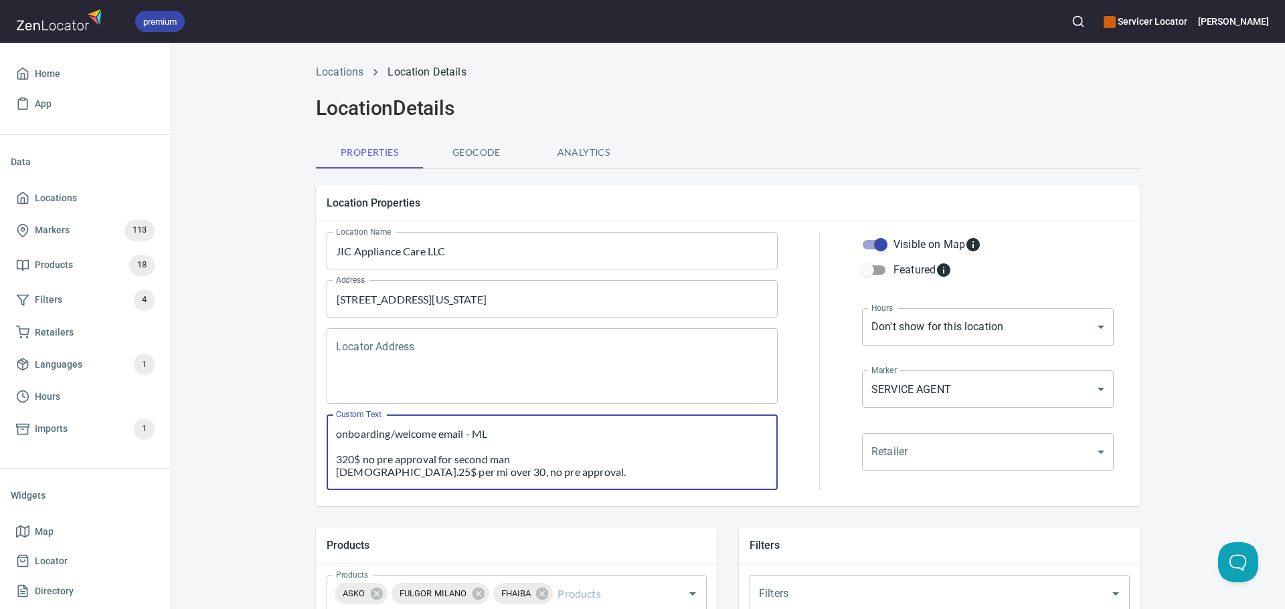
click at [525, 470] on textarea "[DATE] - Finally got JIC onboard. They are old owners of Sterling Service Group…" at bounding box center [552, 453] width 432 height 51
click at [429, 449] on textarea "[DATE] - Finally got JIC onboard. They are old owners of Sterling Service Group…" at bounding box center [552, 453] width 432 height 51
click at [529, 446] on textarea "[DATE] - Finally got JIC onboard. They are old owners of Sterling Service Group…" at bounding box center [552, 453] width 432 height 51
click at [531, 435] on textarea "[DATE] - Finally got JIC onboard. They are old owners of Sterling Service Group…" at bounding box center [552, 453] width 432 height 51
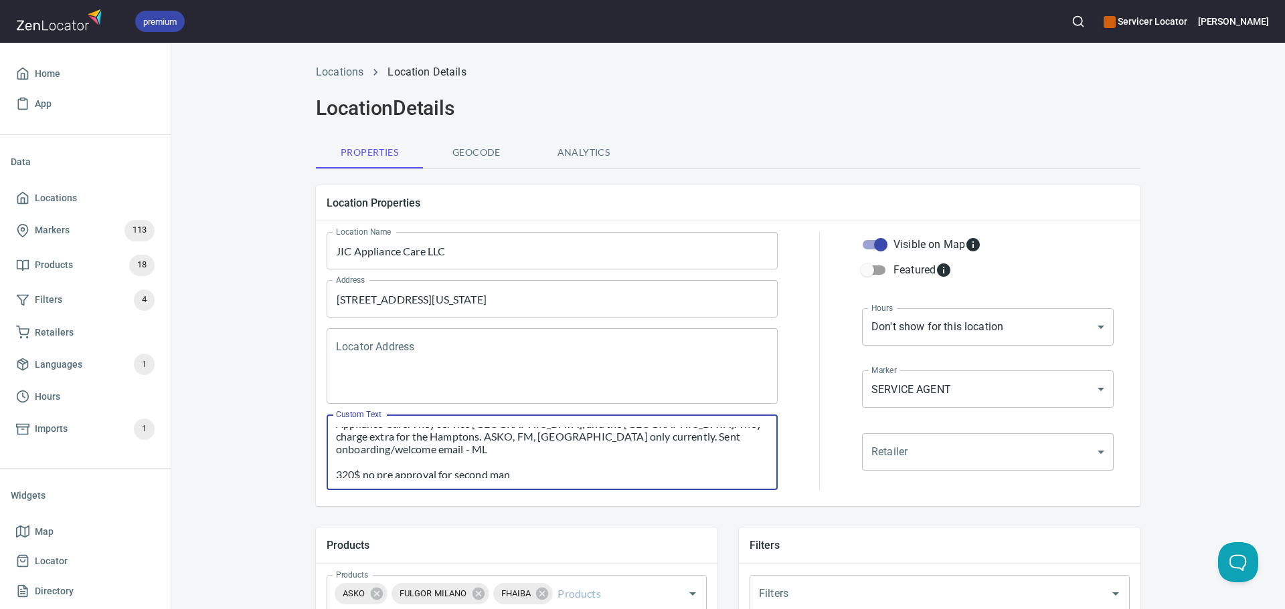
scroll to position [0, 0]
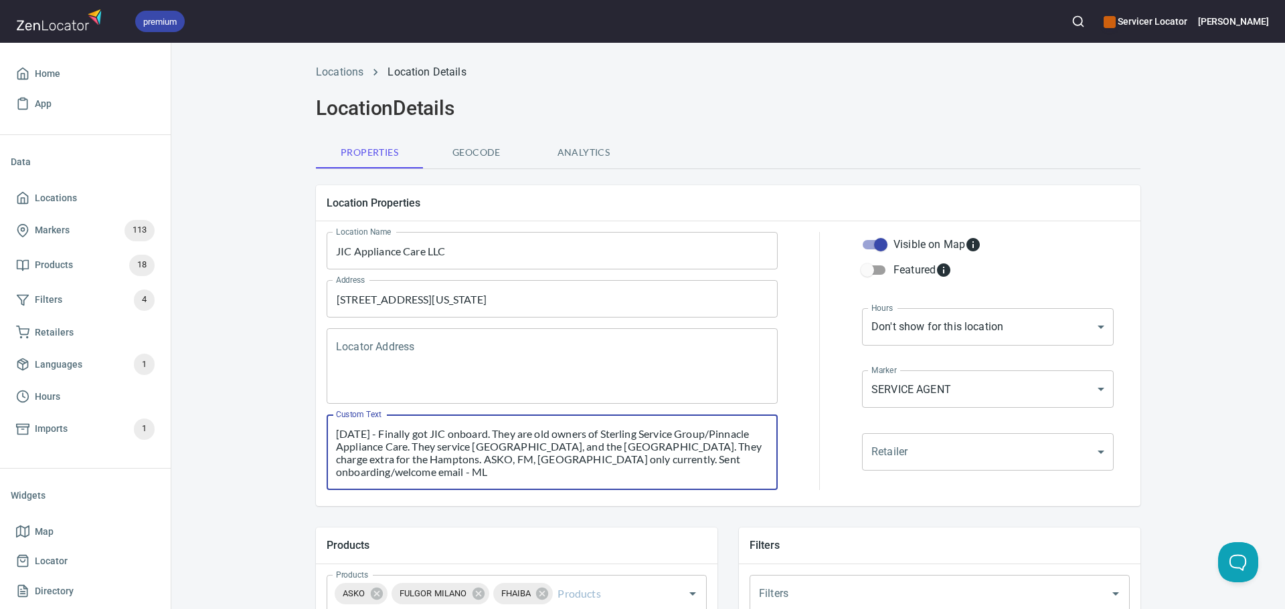
drag, startPoint x: 433, startPoint y: 435, endPoint x: 383, endPoint y: 434, distance: 50.2
click at [381, 434] on textarea "[DATE] - Finally got JIC onboard. They are old owners of Sterling Service Group…" at bounding box center [552, 453] width 432 height 51
click at [737, 464] on textarea "[DATE] - JIC onboard. They are old owners of Sterling Service Group/Pinnacle Ap…" at bounding box center [552, 453] width 432 height 51
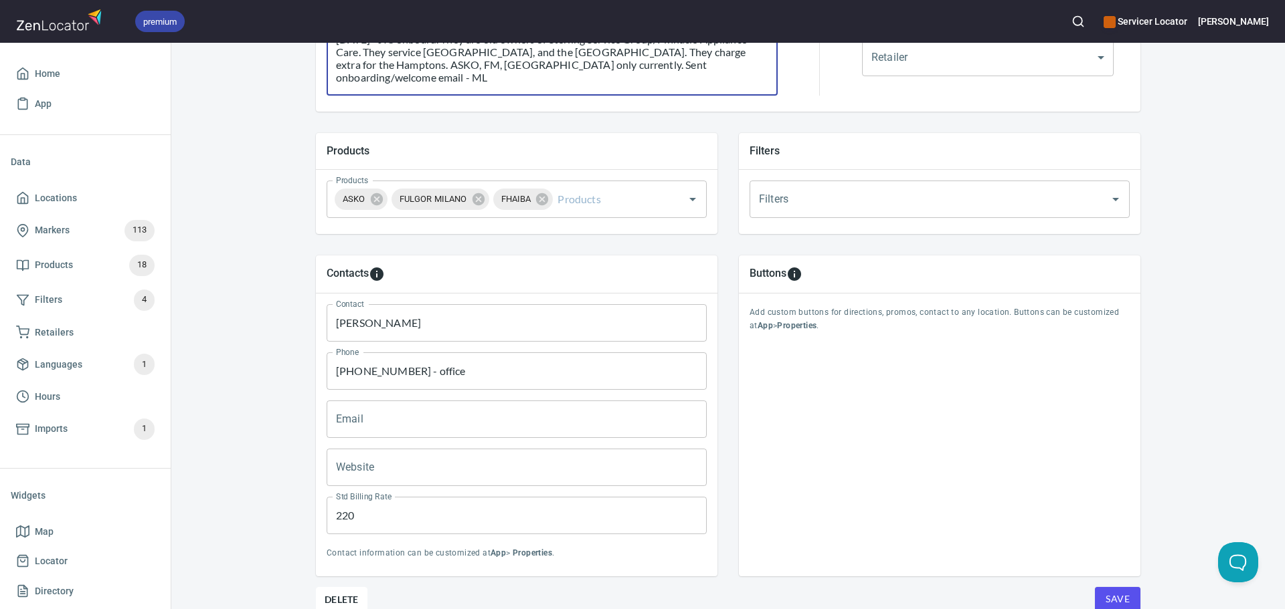
scroll to position [457, 0]
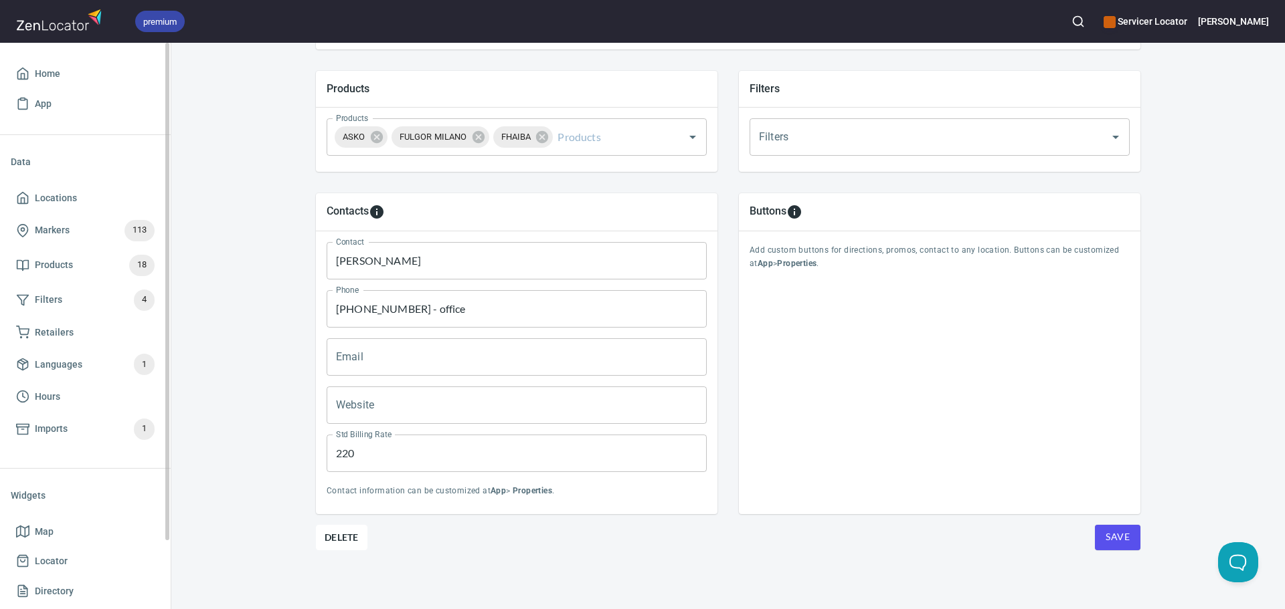
type textarea "[DATE] - JIC onboard. They are old owners of Sterling Service Group/Pinnacle Ap…"
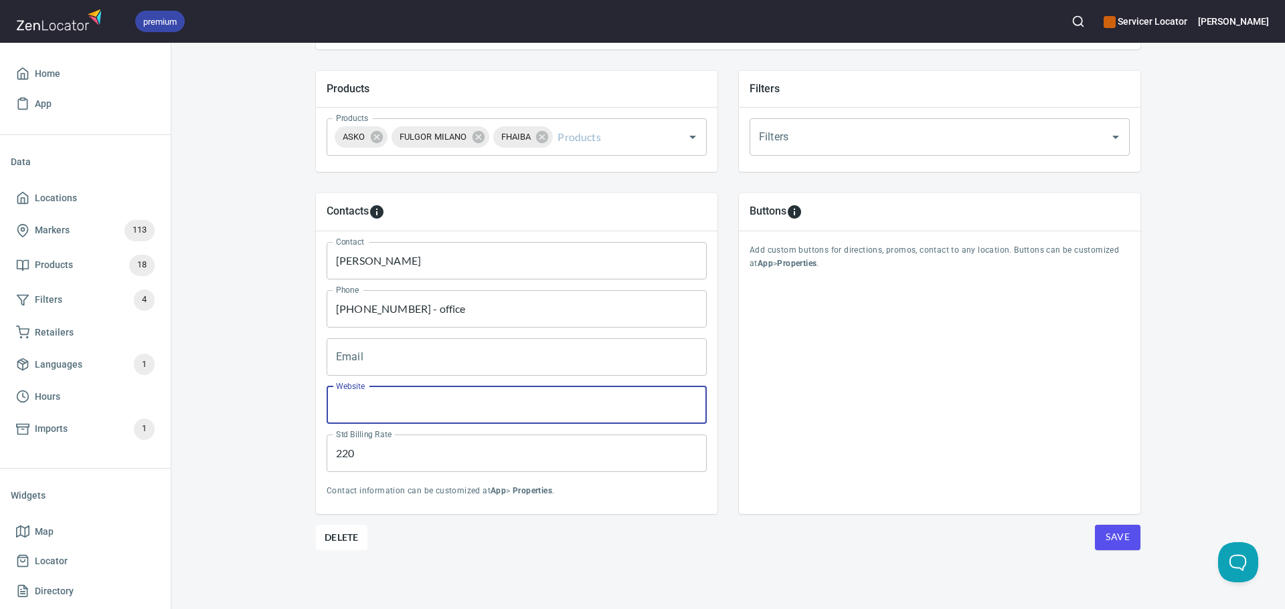
click at [385, 399] on input "Website" at bounding box center [516, 405] width 380 height 37
paste input "[URL][DOMAIN_NAME]"
type input "[URL][DOMAIN_NAME]"
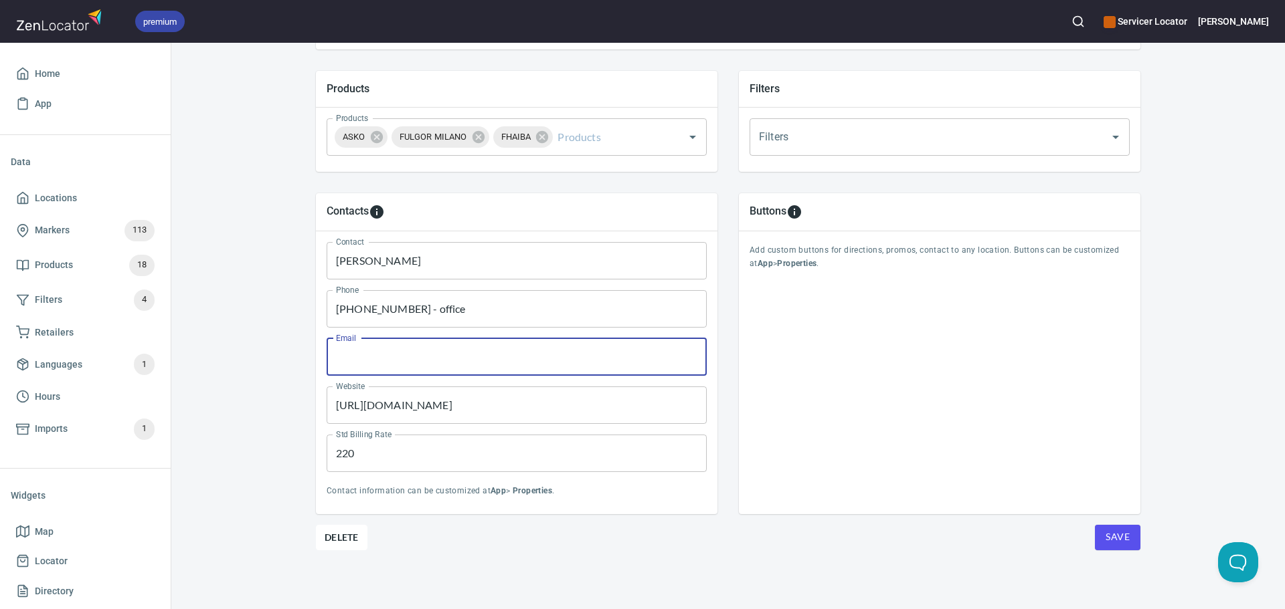
click at [356, 360] on input "Email" at bounding box center [516, 357] width 380 height 37
click at [258, 345] on div "Locations Location Details Location Details Properties Geocode Analytics Locati…" at bounding box center [727, 104] width 1113 height 1010
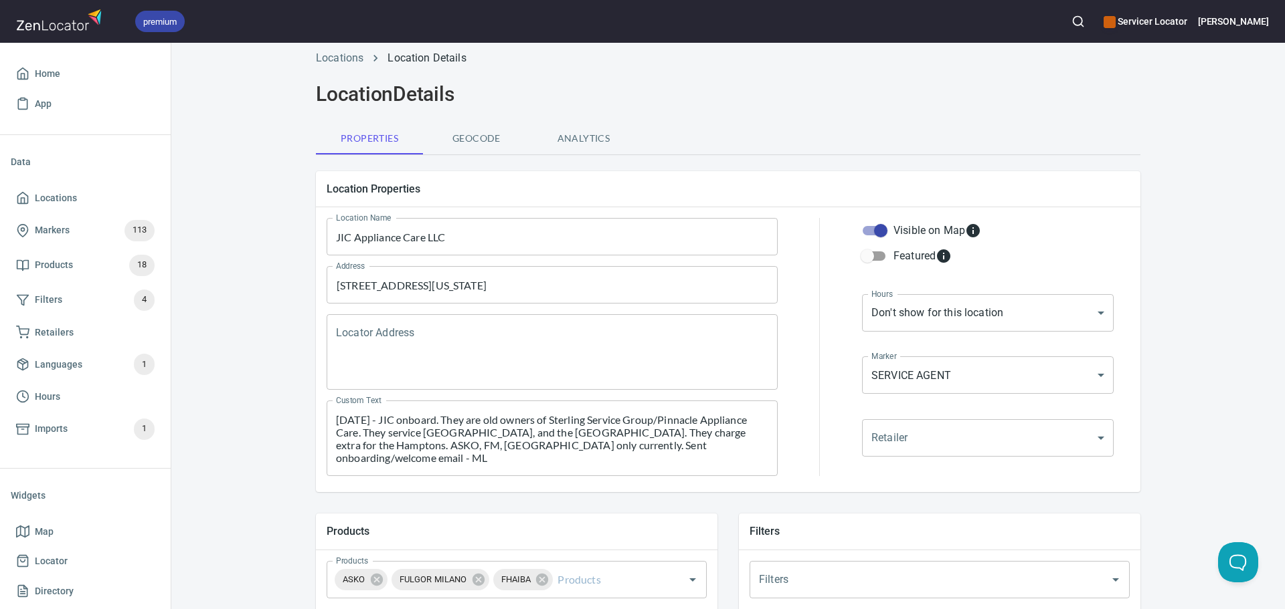
scroll to position [0, 0]
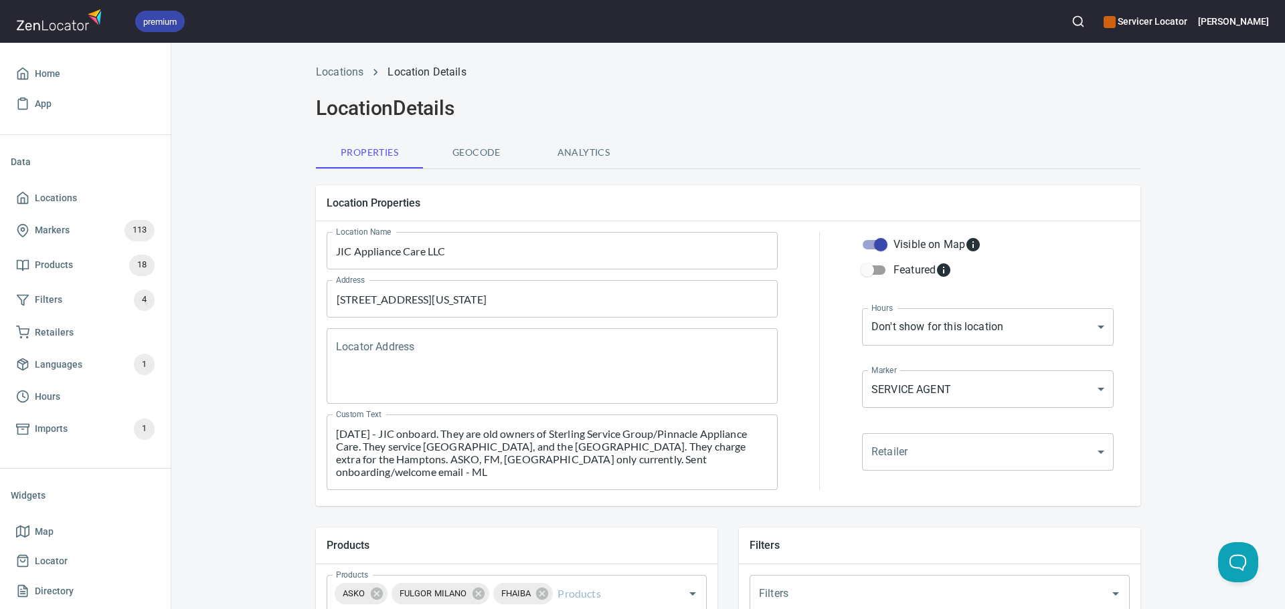
click at [419, 353] on textarea "Locator Address" at bounding box center [552, 366] width 432 height 51
click at [254, 321] on div "Locations Location Details Location Details Properties Geocode Analytics Locati…" at bounding box center [727, 561] width 1113 height 1010
click at [469, 161] on span "Geocode" at bounding box center [476, 153] width 91 height 17
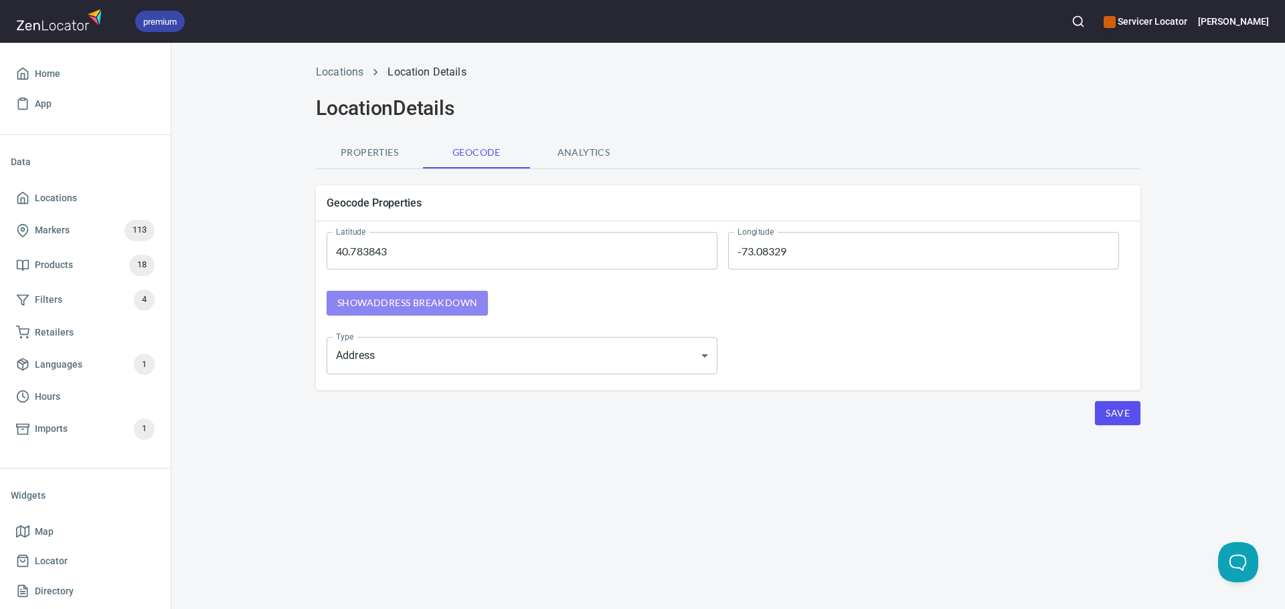
click at [472, 309] on span "Show address breakdown" at bounding box center [407, 303] width 140 height 17
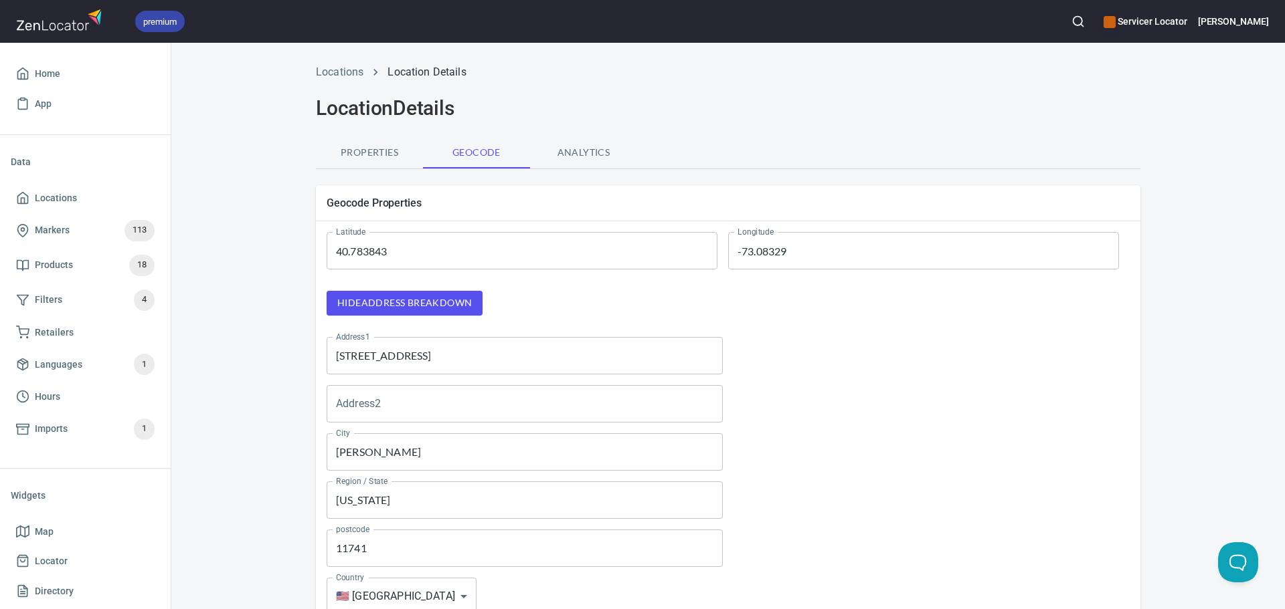
click at [440, 399] on input "Address2" at bounding box center [524, 403] width 396 height 37
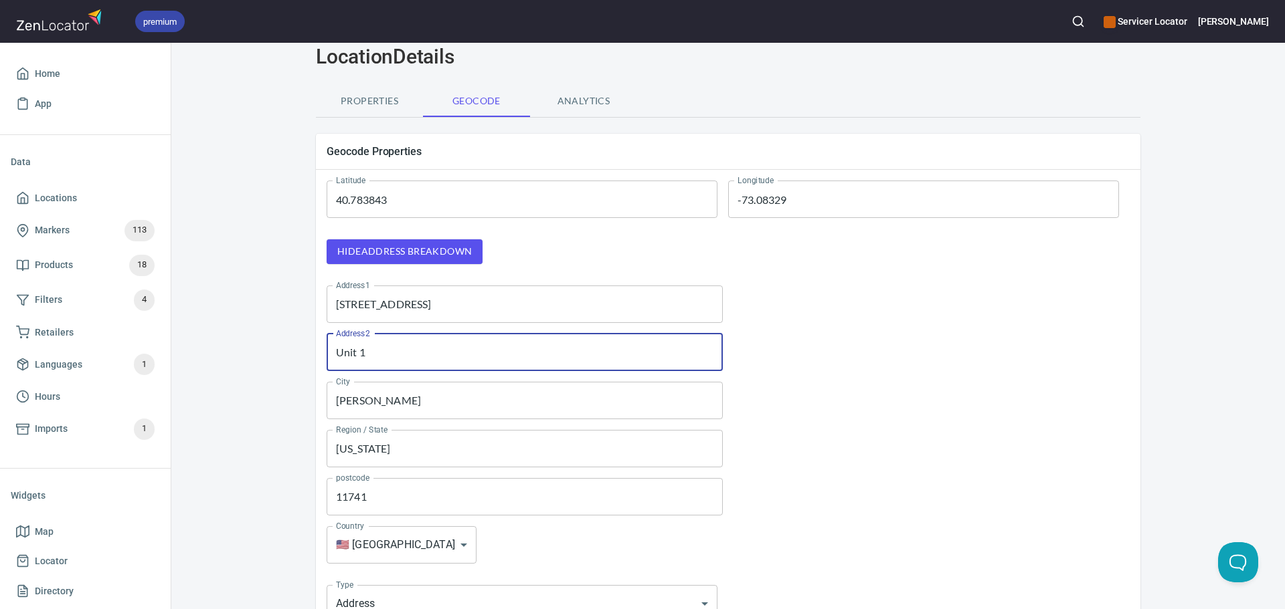
scroll to position [175, 0]
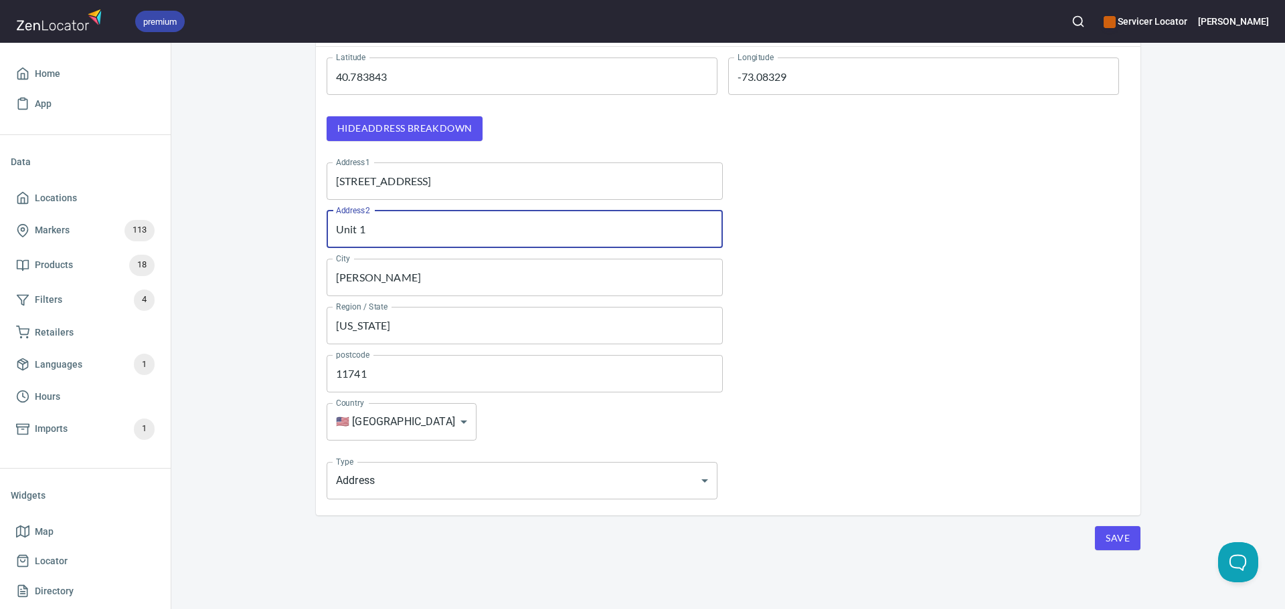
type input "Unit 1"
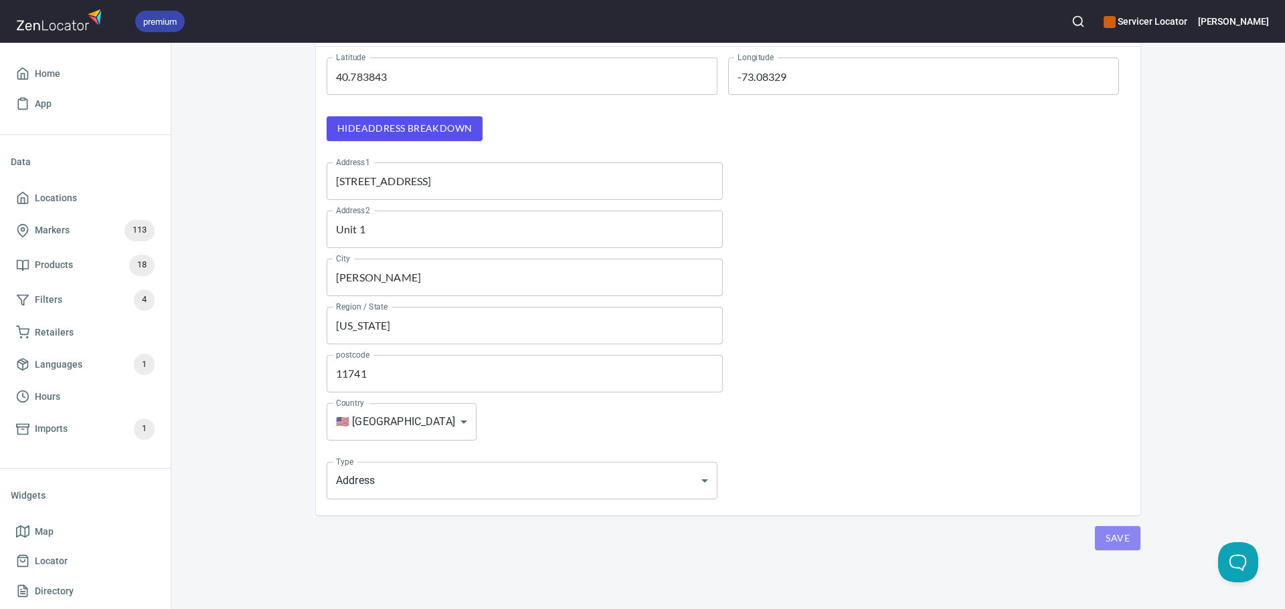
click at [1123, 547] on span "Save" at bounding box center [1117, 539] width 24 height 17
click at [1114, 540] on span "Save" at bounding box center [1117, 539] width 24 height 17
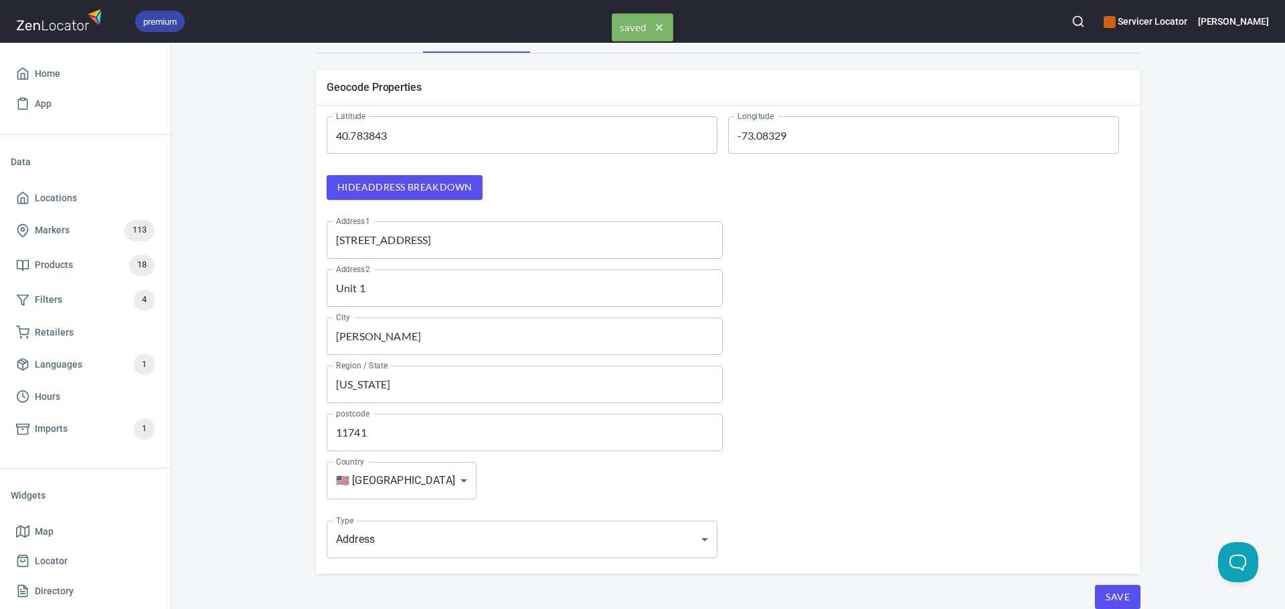
scroll to position [0, 0]
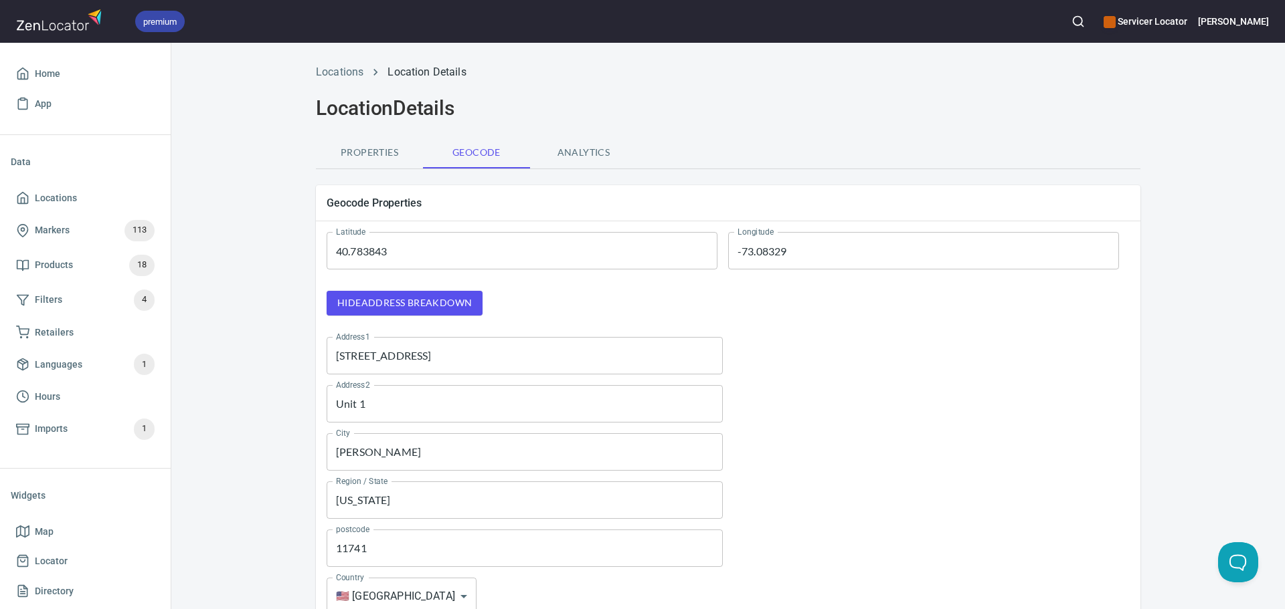
click at [371, 156] on span "Properties" at bounding box center [369, 153] width 91 height 17
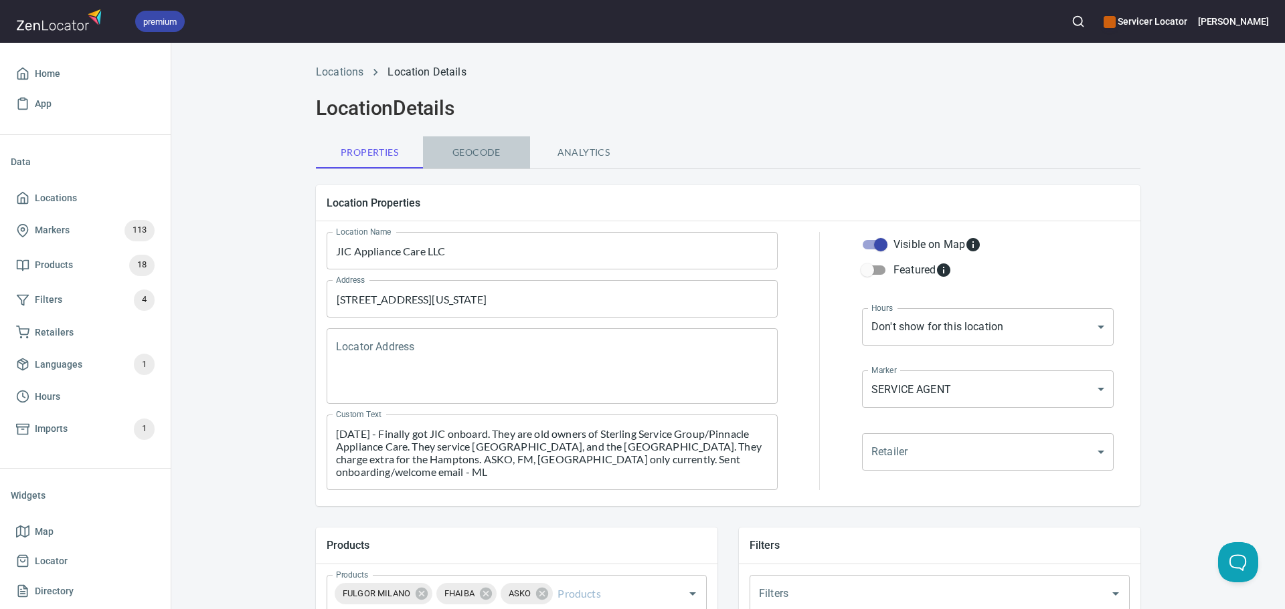
click at [466, 165] on button "Geocode" at bounding box center [476, 152] width 107 height 32
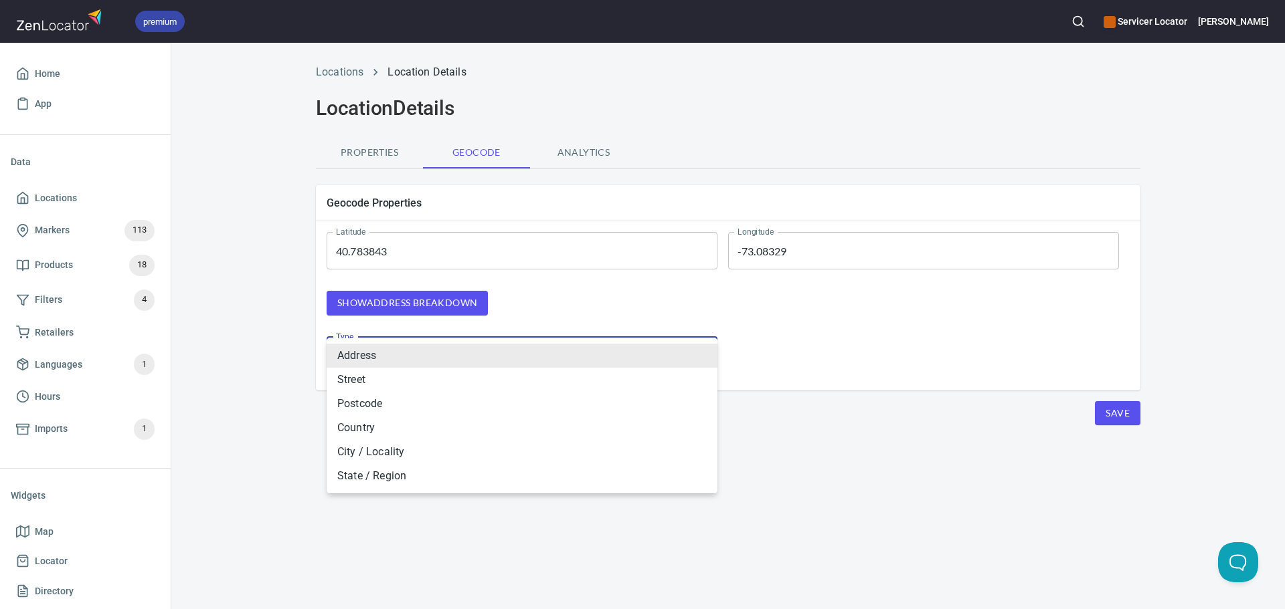
click at [451, 363] on body "premium Servicer Locator [PERSON_NAME] Home App Data Locations Markers 113 Prod…" at bounding box center [642, 304] width 1285 height 609
click at [399, 379] on li "Street" at bounding box center [521, 380] width 391 height 24
type input "STREET"
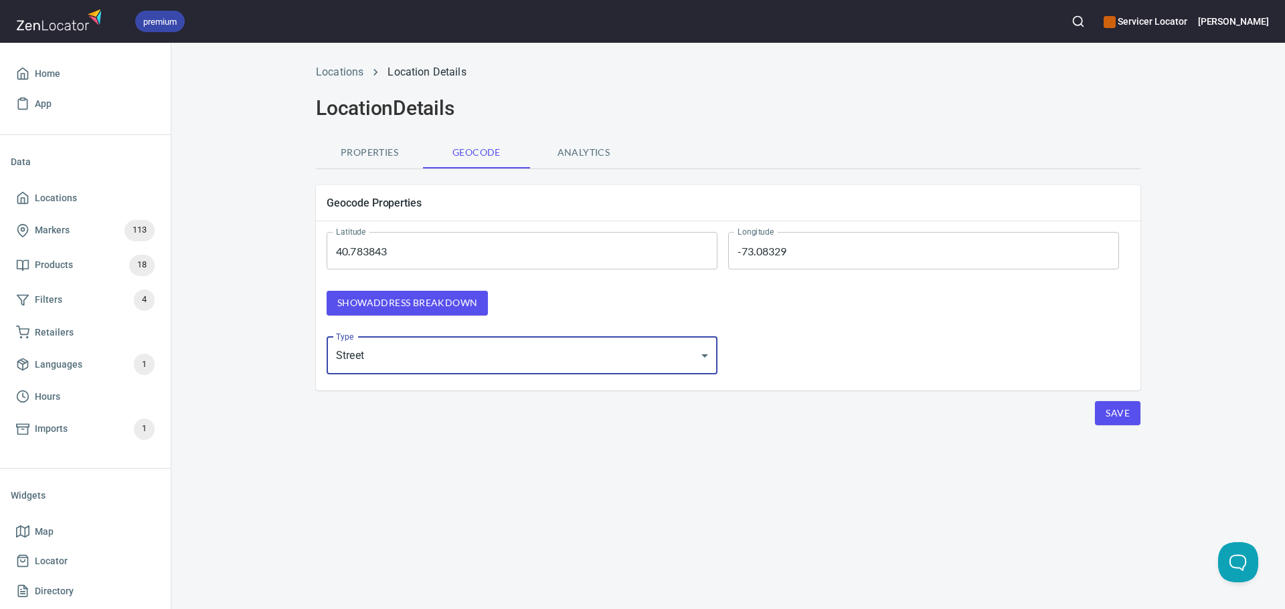
click at [409, 304] on span "Show address breakdown" at bounding box center [407, 303] width 140 height 17
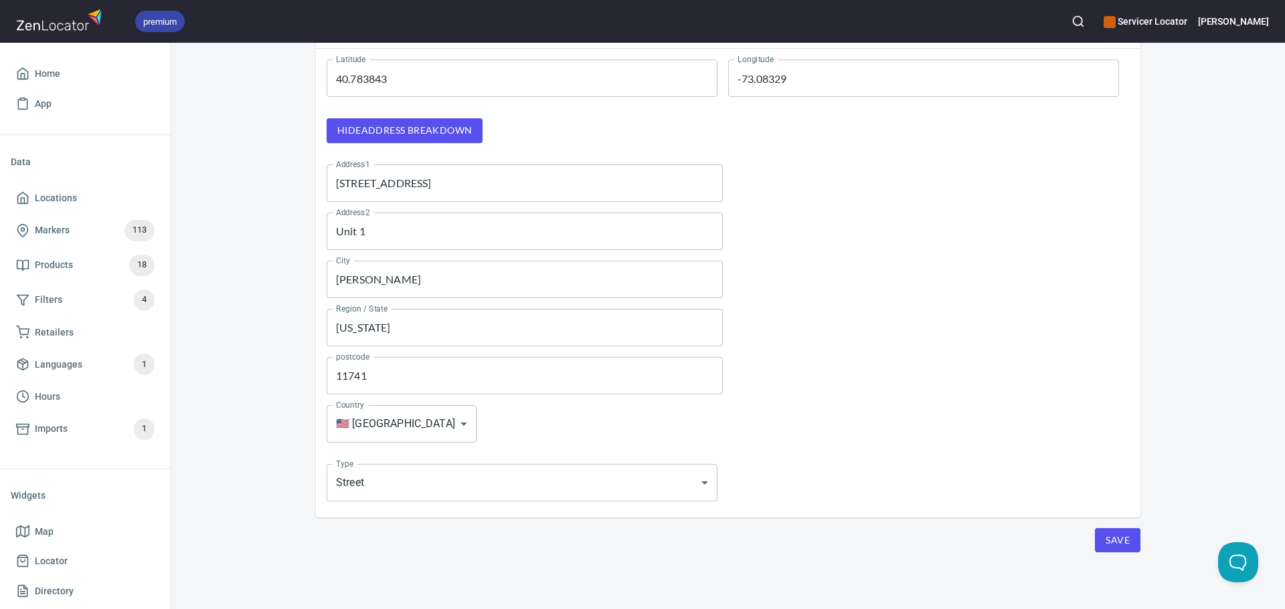
scroll to position [175, 0]
click at [397, 419] on body "premium Servicer Locator [PERSON_NAME] Home App Data Locations Markers 113 Prod…" at bounding box center [642, 304] width 1285 height 609
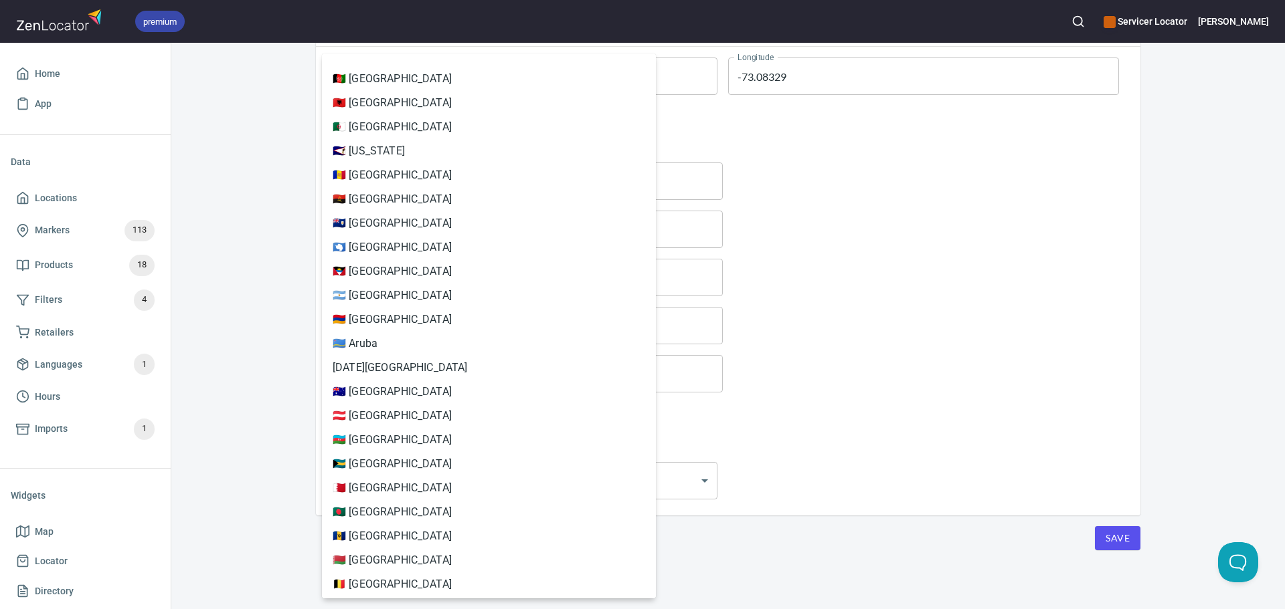
scroll to position [5630, 0]
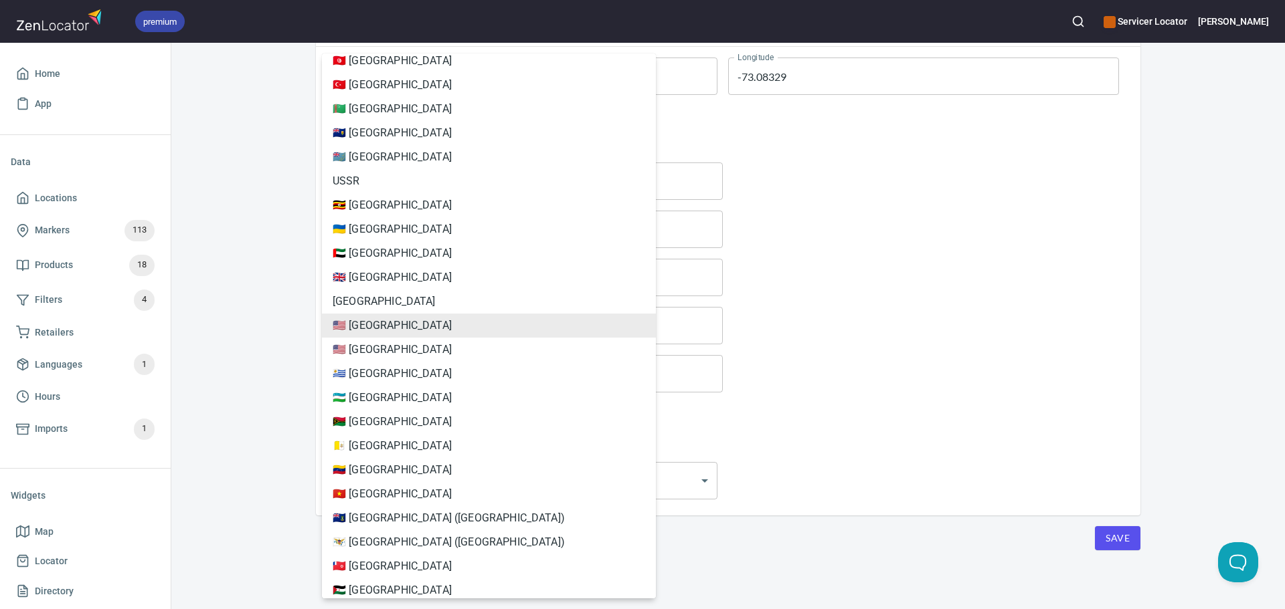
click at [939, 446] on div at bounding box center [642, 304] width 1285 height 609
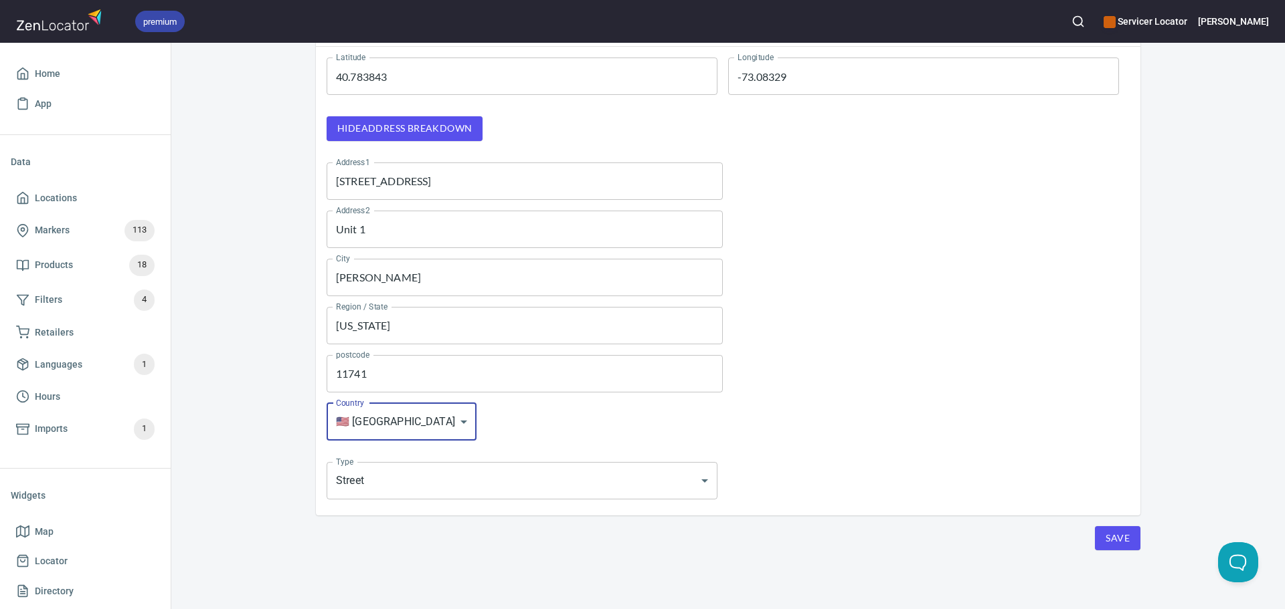
click at [1109, 535] on span "Save" at bounding box center [1117, 539] width 24 height 17
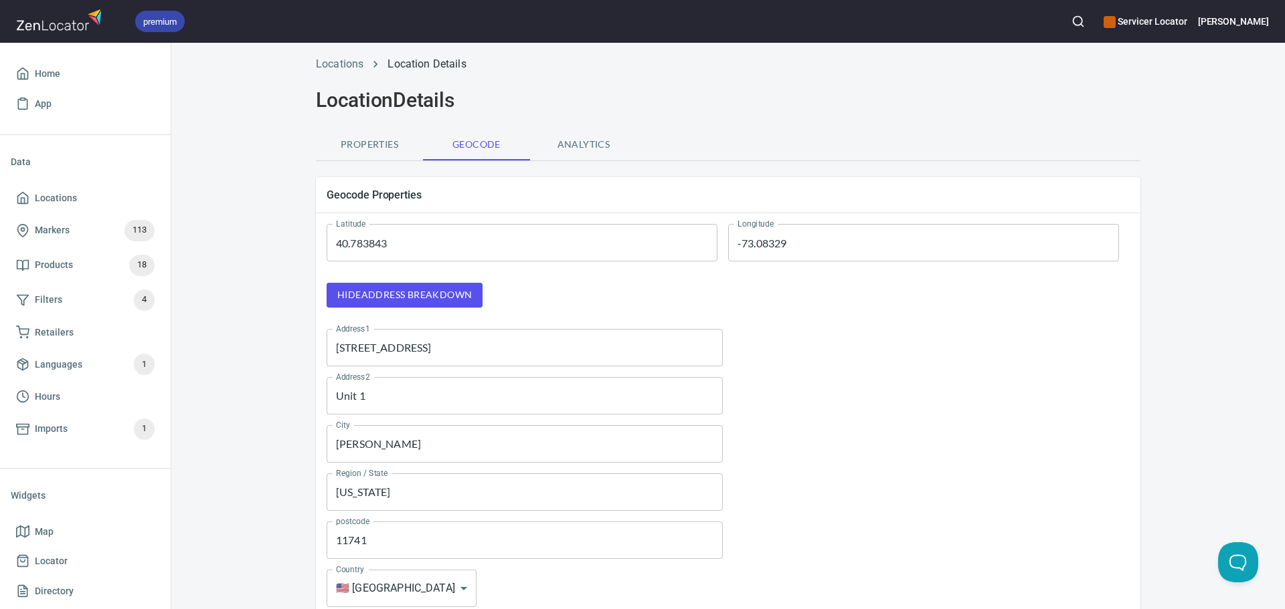
scroll to position [0, 0]
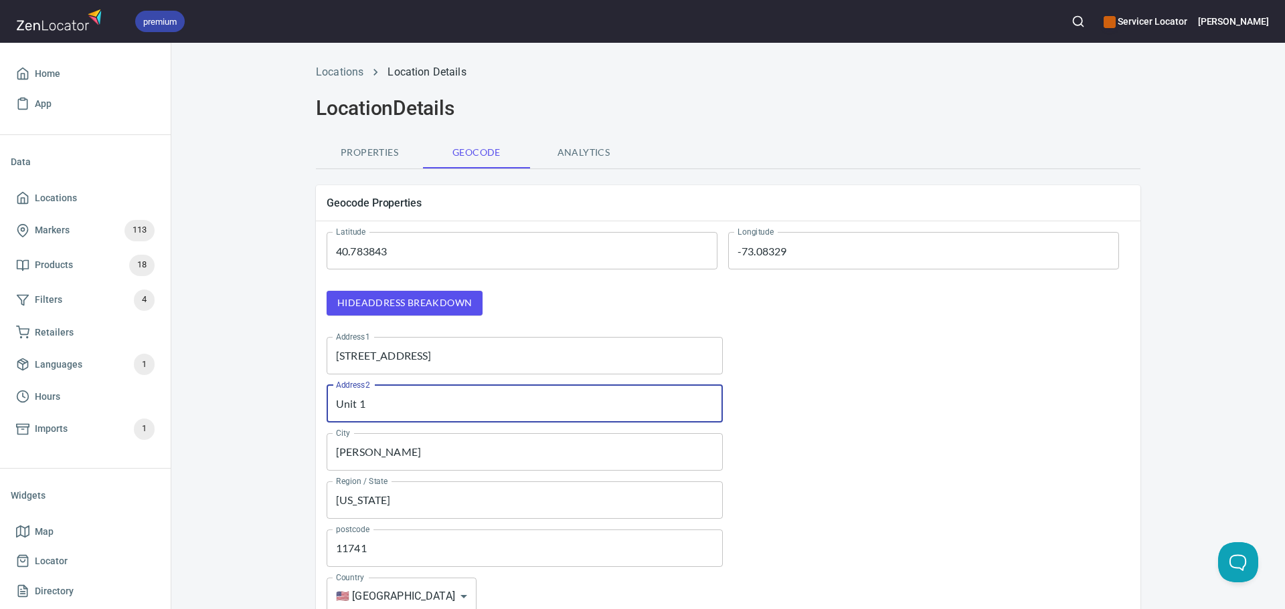
drag, startPoint x: 371, startPoint y: 403, endPoint x: 300, endPoint y: 399, distance: 70.4
click at [305, 399] on div "Geocode Properties Latitude 40.783843 Latitude Longitude -73.08329 Longitude Hi…" at bounding box center [728, 438] width 846 height 527
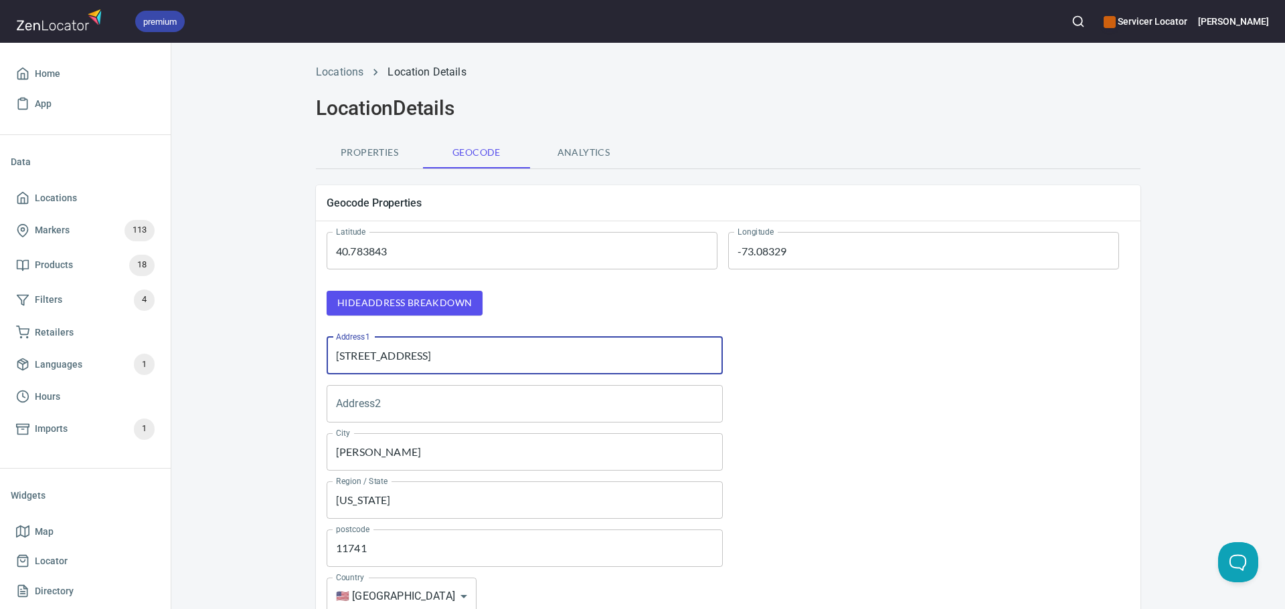
click at [477, 361] on input "[STREET_ADDRESS]" at bounding box center [524, 355] width 396 height 37
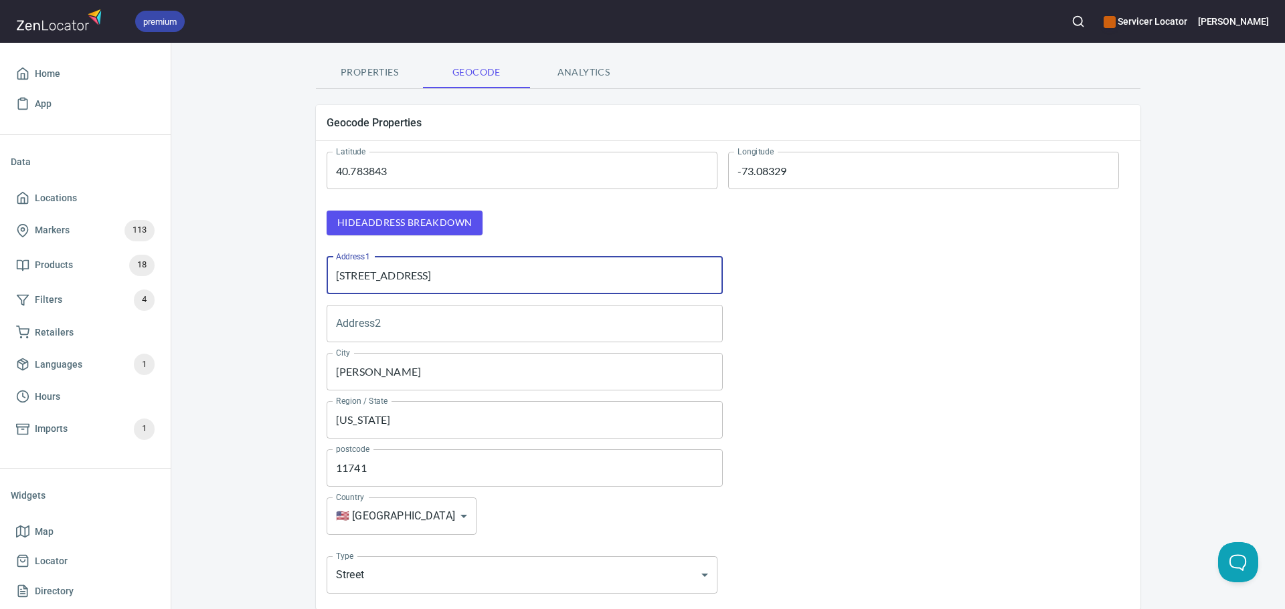
scroll to position [175, 0]
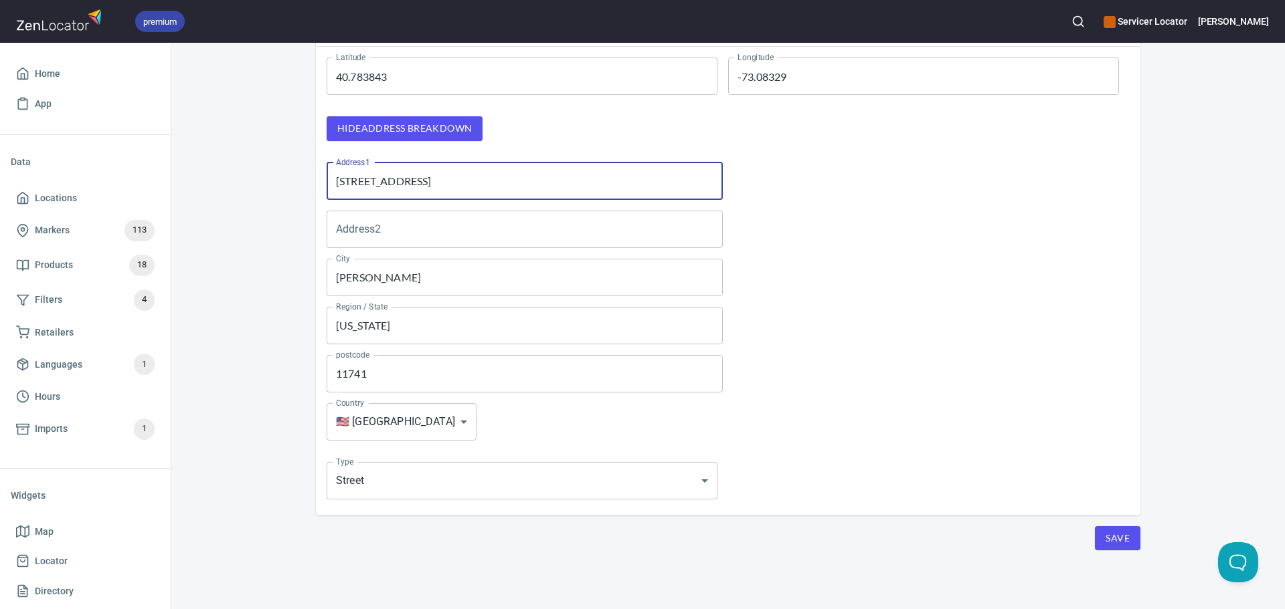
type input "[STREET_ADDRESS]"
click at [1123, 539] on span "Save" at bounding box center [1117, 539] width 24 height 17
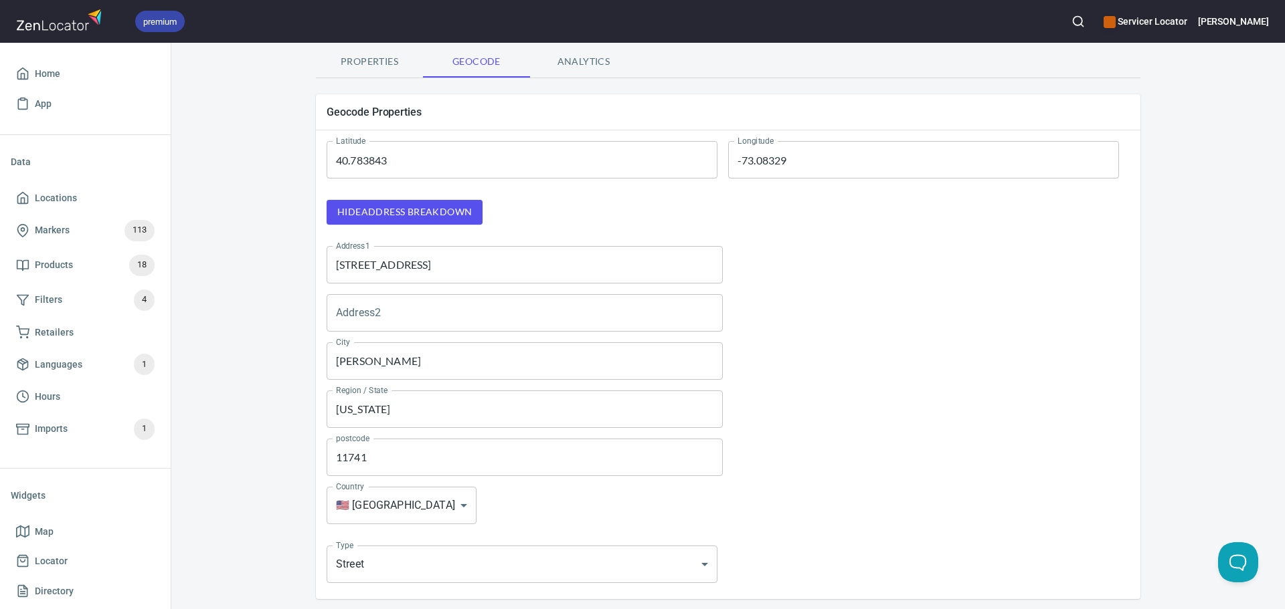
scroll to position [0, 0]
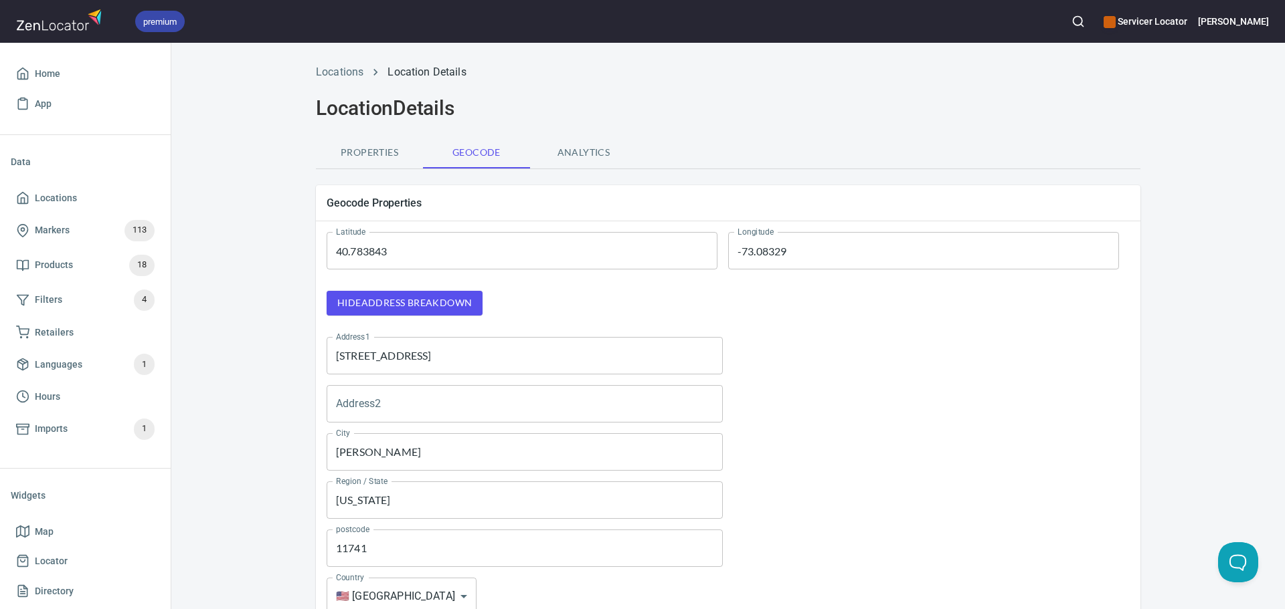
click at [362, 162] on button "Properties" at bounding box center [369, 152] width 107 height 32
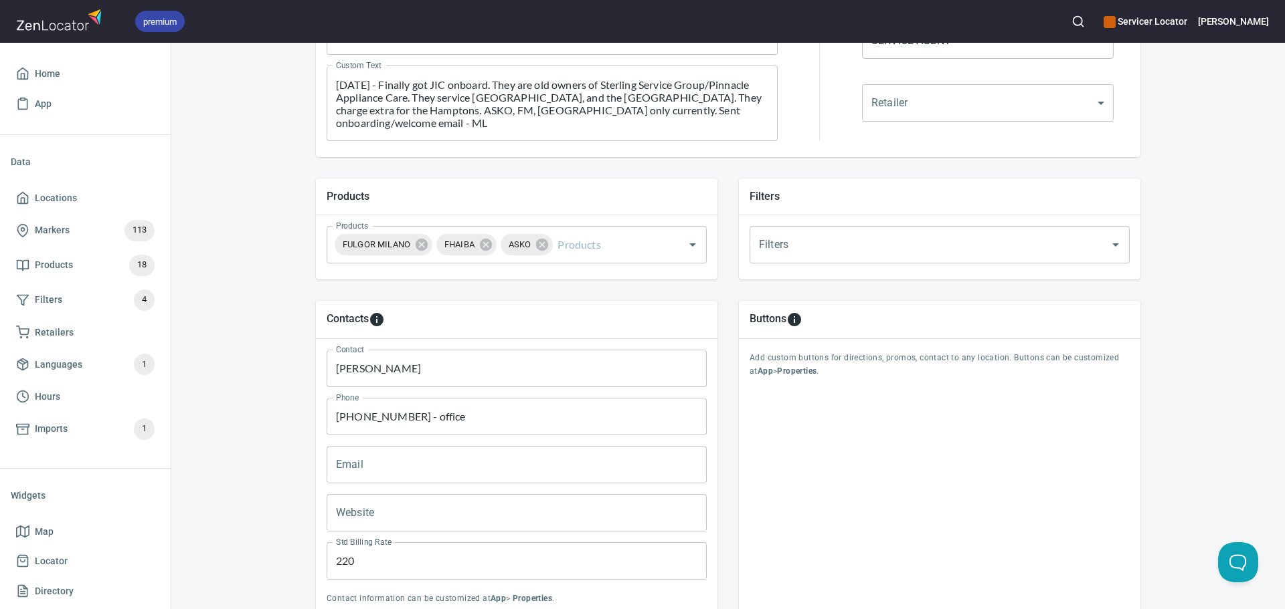
scroll to position [457, 0]
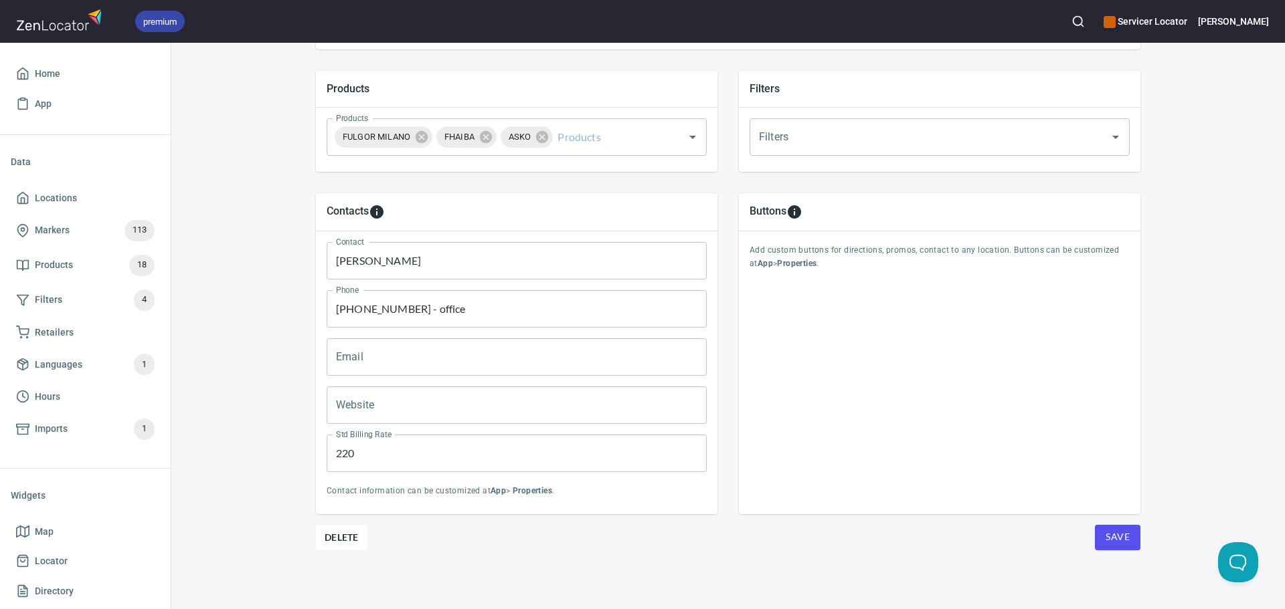
click at [1131, 540] on button "Save" at bounding box center [1117, 537] width 45 height 25
